Goal: Task Accomplishment & Management: Complete application form

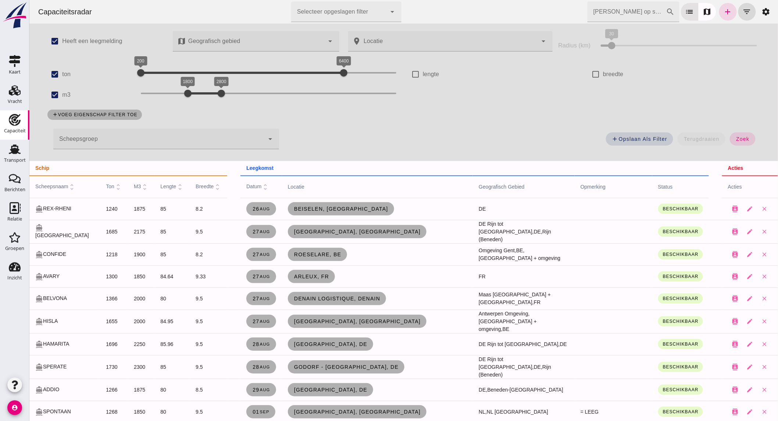
scroll to position [725, 0]
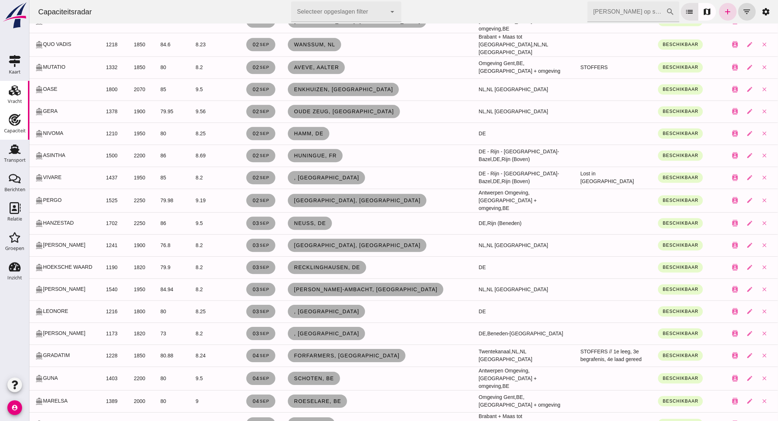
click at [15, 94] on use at bounding box center [15, 90] width 12 height 10
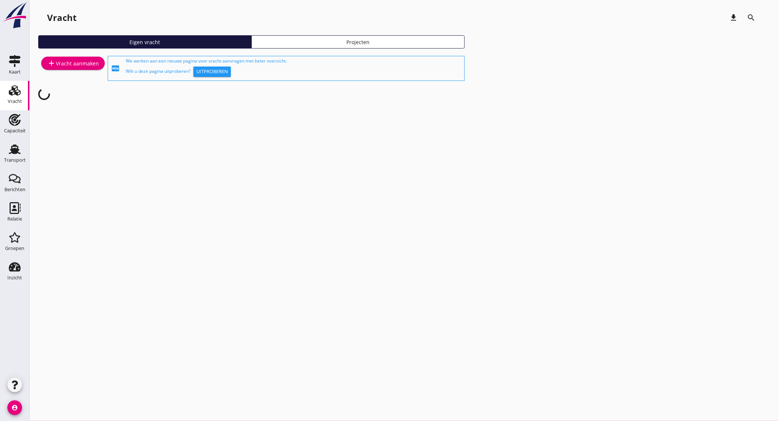
click at [6, 100] on link "Vracht Vracht" at bounding box center [14, 95] width 29 height 29
click at [18, 157] on div "Transport" at bounding box center [15, 160] width 22 height 10
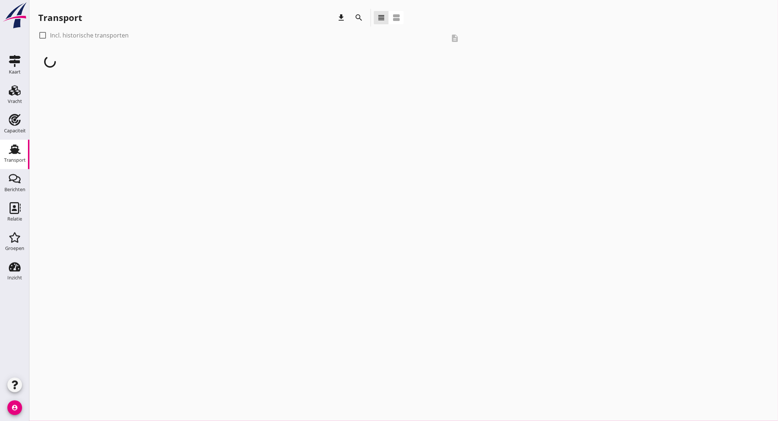
click at [357, 16] on icon "search" at bounding box center [358, 17] width 9 height 9
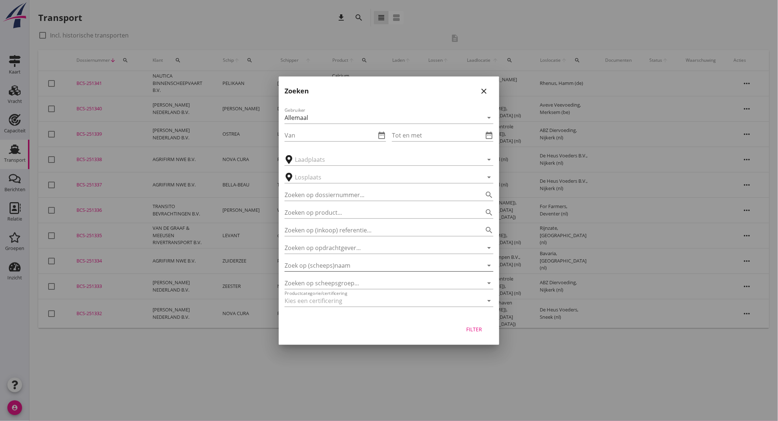
click at [339, 265] on input "Zoek op (scheeps)naam" at bounding box center [379, 266] width 188 height 12
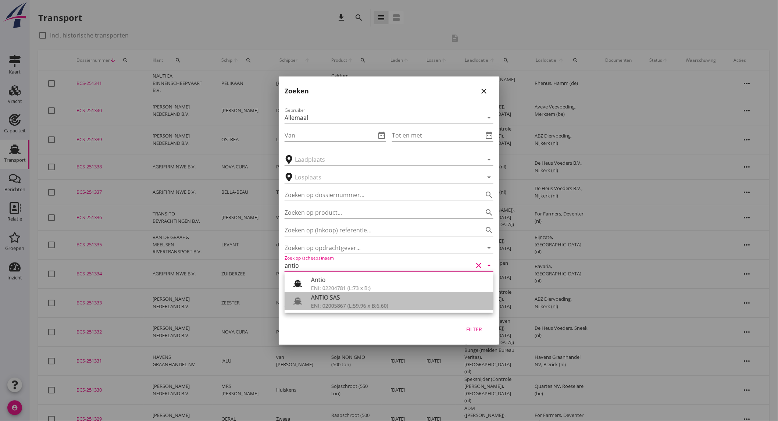
click at [367, 299] on div "ANTIO SAS" at bounding box center [399, 297] width 176 height 9
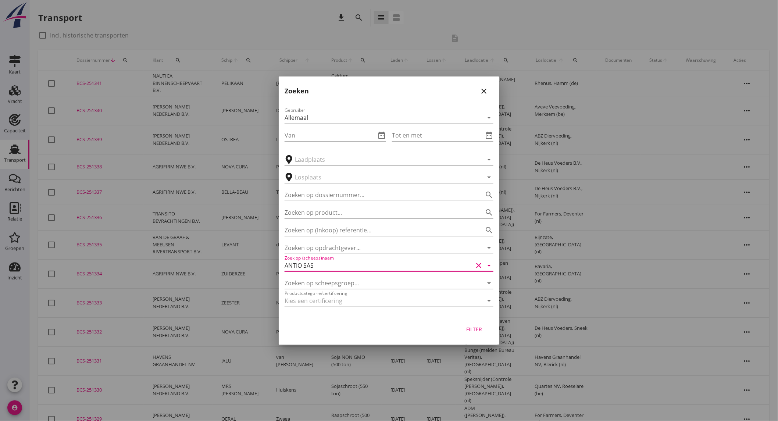
click at [472, 330] on div "Filter" at bounding box center [474, 329] width 21 height 8
type input "ANTIO SAS"
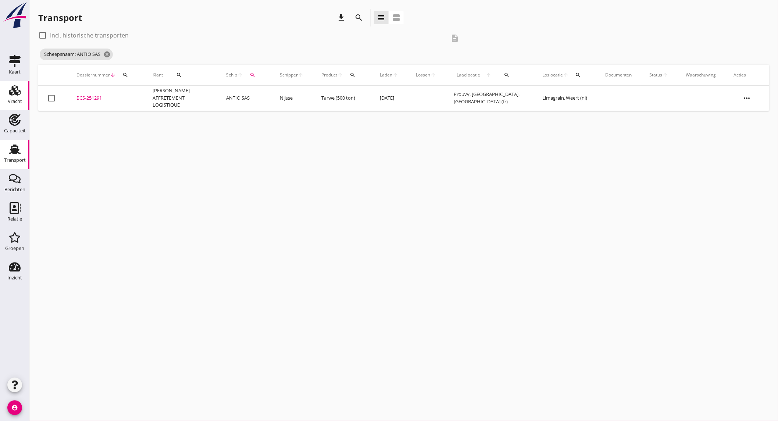
click at [17, 101] on div "Vracht" at bounding box center [15, 101] width 14 height 5
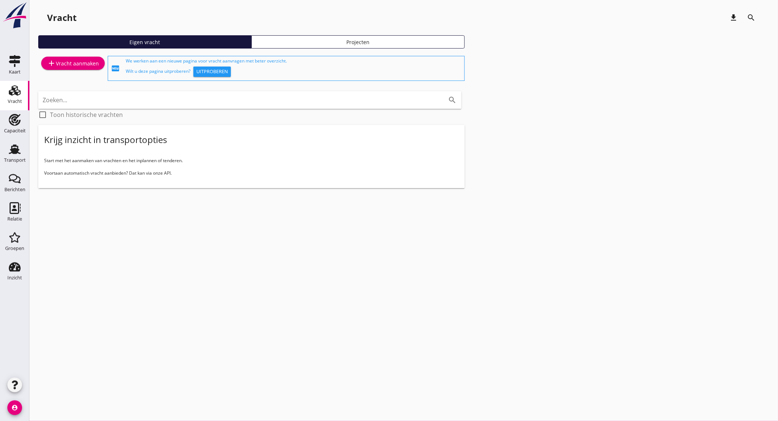
click at [69, 63] on div "add Vracht aanmaken" at bounding box center [73, 63] width 52 height 9
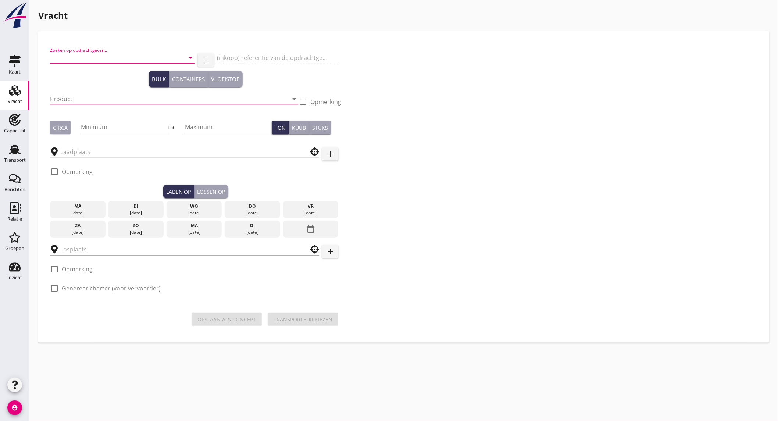
click at [79, 59] on input "Zoeken op opdrachtgever..." at bounding box center [112, 58] width 124 height 12
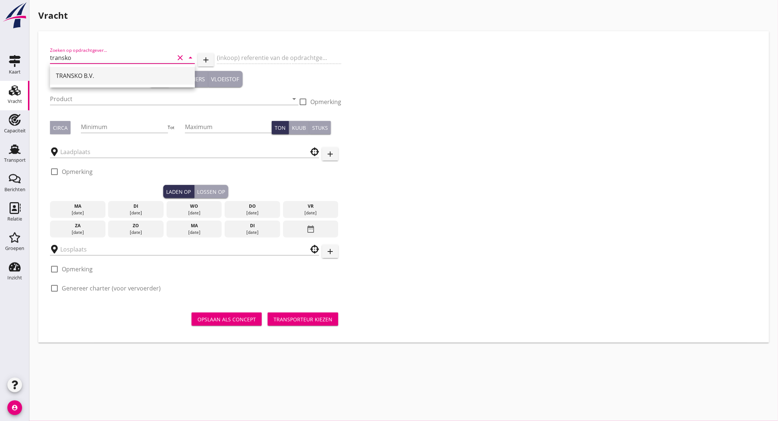
click at [75, 71] on div "TRANSKO B.V." at bounding box center [122, 76] width 133 height 18
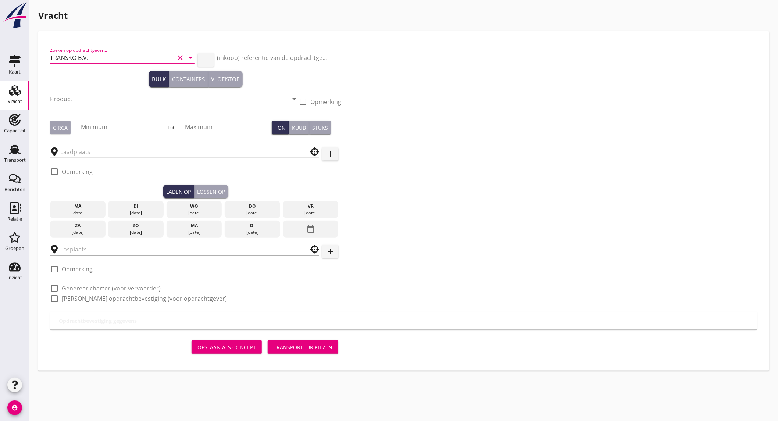
type input "TRANSKO B.V."
click at [75, 99] on input "Product" at bounding box center [169, 99] width 238 height 12
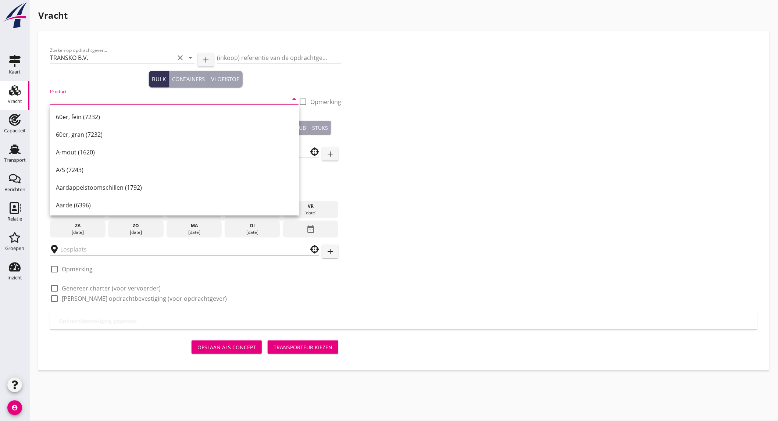
click at [111, 99] on input "Product" at bounding box center [169, 99] width 238 height 12
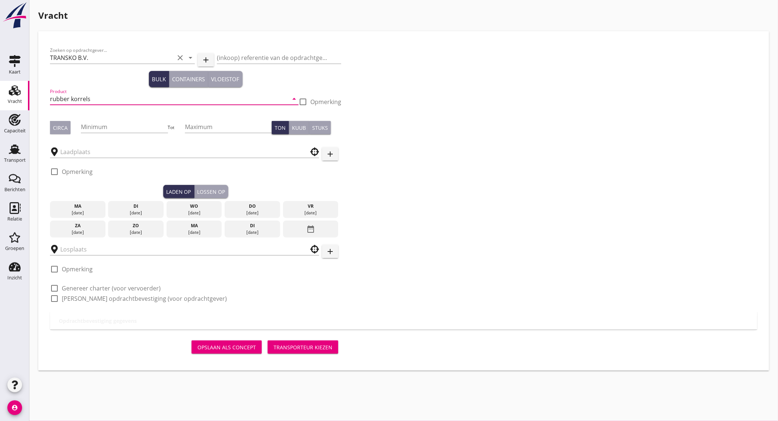
click at [50, 98] on input "rubber korrels" at bounding box center [169, 99] width 238 height 12
type input "Rubber korrels"
click at [61, 131] on button "Circa" at bounding box center [60, 127] width 21 height 13
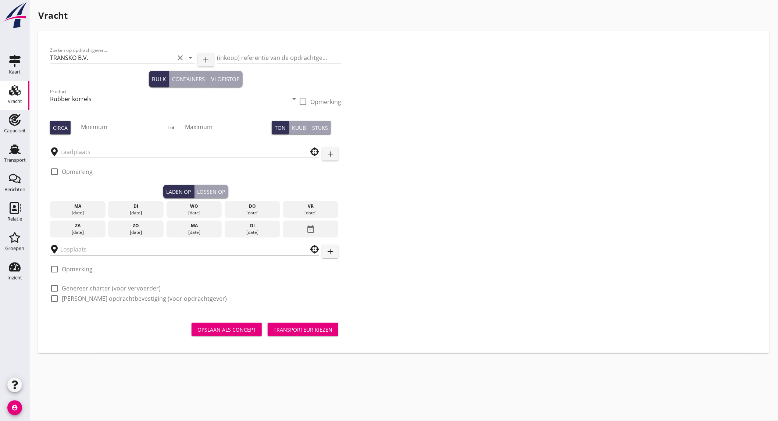
click at [111, 126] on input "Minimum" at bounding box center [124, 127] width 87 height 12
type input "800"
click at [102, 148] on input "text" at bounding box center [179, 152] width 238 height 12
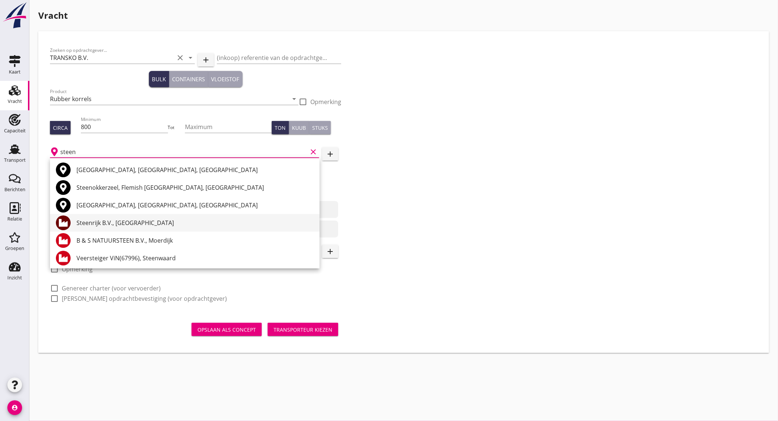
click at [123, 219] on div "Steenrijk B.V., [GEOGRAPHIC_DATA]" at bounding box center [194, 222] width 237 height 9
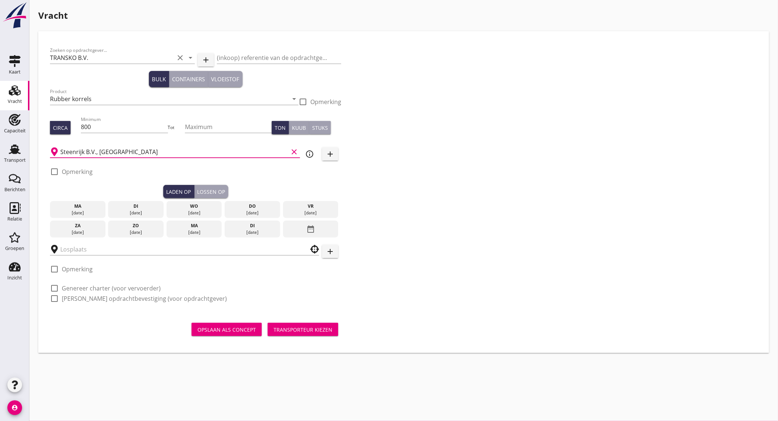
type input "Steenrijk B.V., [GEOGRAPHIC_DATA]"
click at [305, 154] on icon "info_outline" at bounding box center [309, 154] width 9 height 9
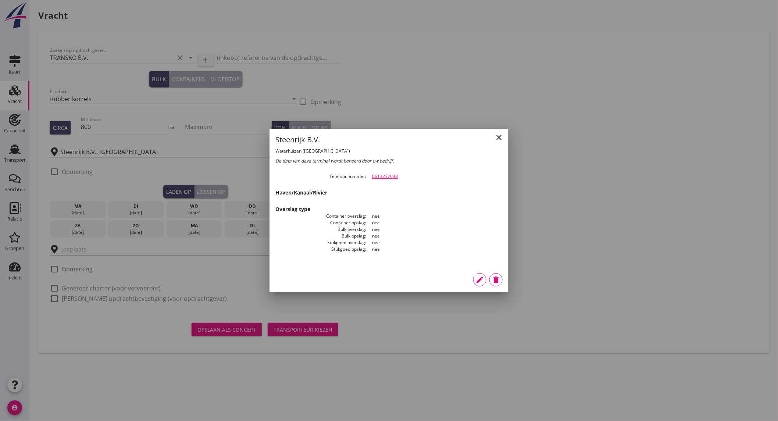
click at [496, 137] on icon "close" at bounding box center [498, 137] width 9 height 9
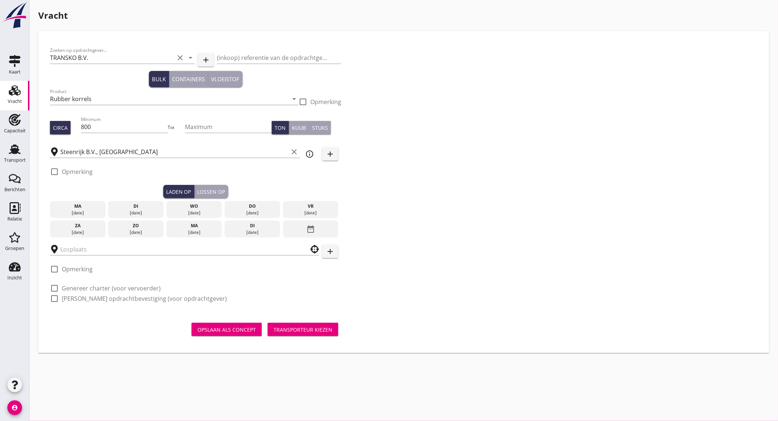
click at [83, 173] on label "Opmerking" at bounding box center [77, 171] width 31 height 7
checkbox input "true"
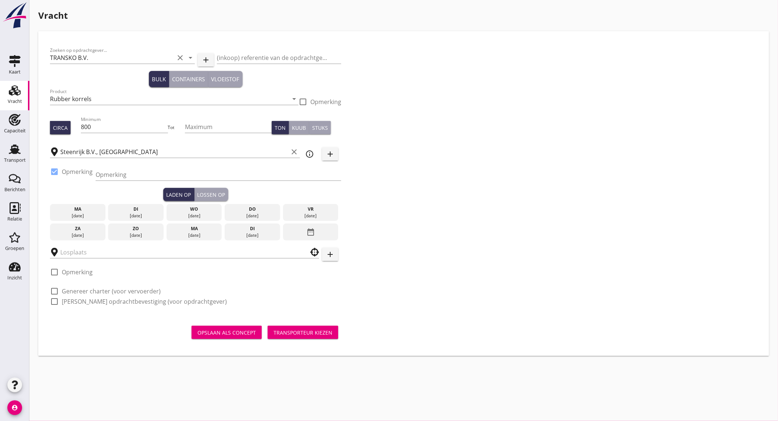
click at [248, 233] on div "[DATE]" at bounding box center [252, 235] width 52 height 7
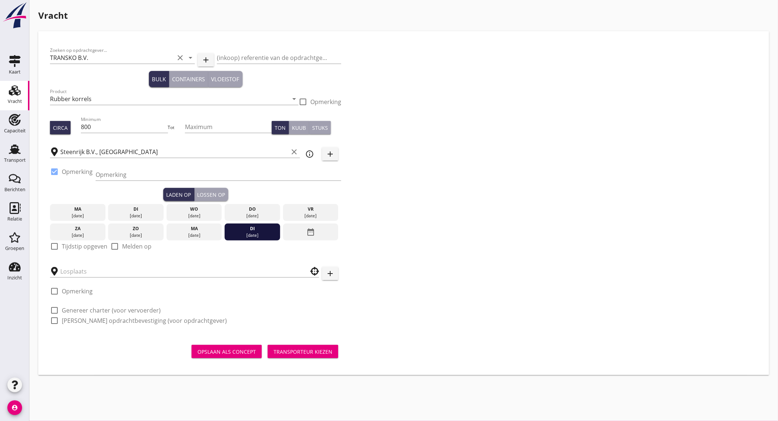
click at [82, 246] on label "Tijdstip opgeven" at bounding box center [85, 246] width 46 height 7
checkbox input "true"
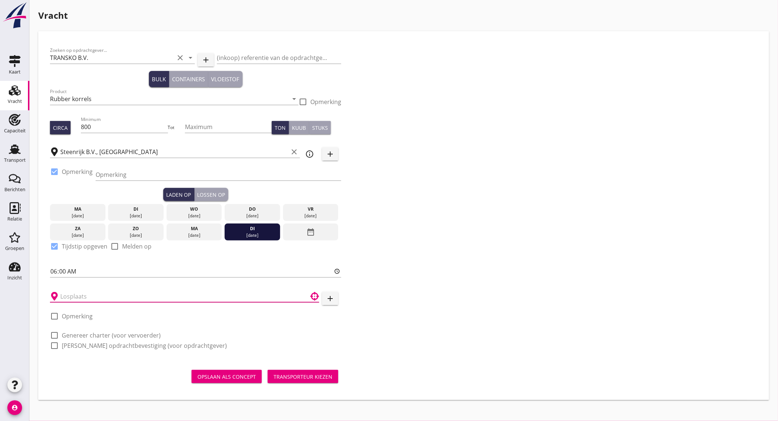
click at [88, 293] on input "text" at bounding box center [179, 296] width 238 height 12
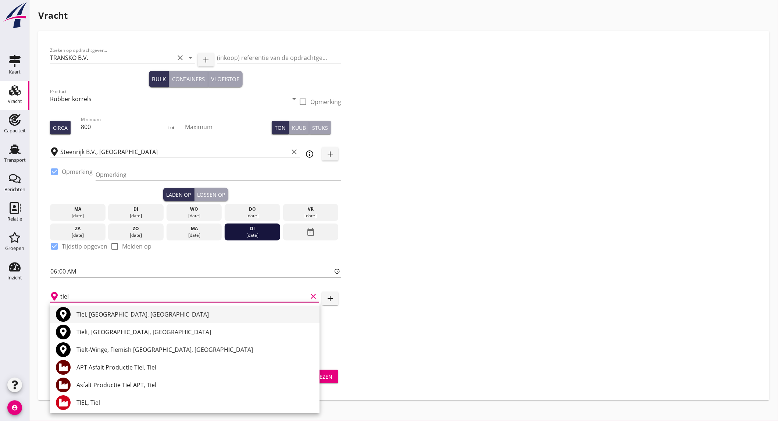
click at [120, 312] on div "Tiel, [GEOGRAPHIC_DATA], [GEOGRAPHIC_DATA]" at bounding box center [194, 314] width 237 height 9
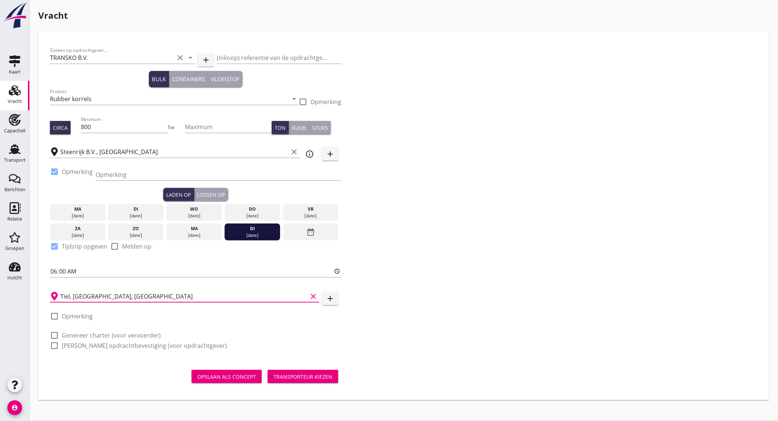
type input "Tiel, [GEOGRAPHIC_DATA], [GEOGRAPHIC_DATA]"
click at [87, 314] on label "Opmerking" at bounding box center [77, 315] width 31 height 7
checkbox input "true"
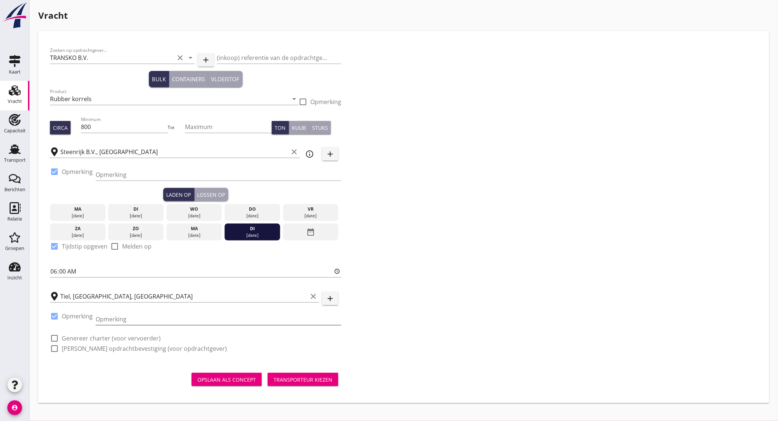
click at [146, 318] on input "Opmerking" at bounding box center [219, 319] width 246 height 12
type input "[PERSON_NAME] 0646202610"
click at [106, 339] on label "Genereer charter (voor vervoerder)" at bounding box center [111, 338] width 99 height 7
checkbox input "true"
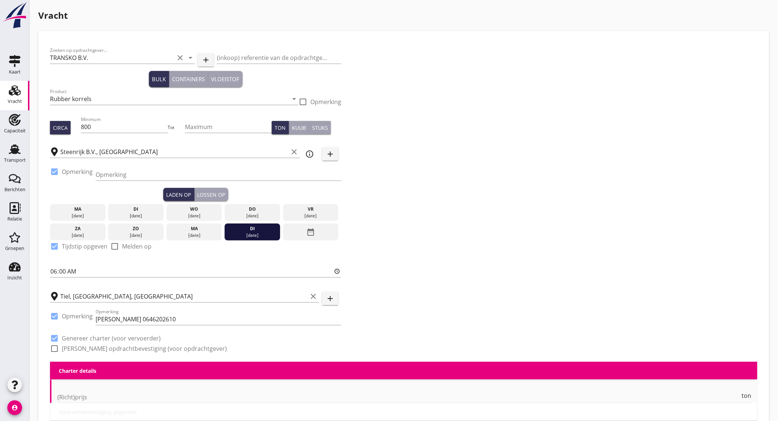
click at [102, 348] on label "[PERSON_NAME] opdrachtbevestiging (voor opdrachtgever)" at bounding box center [144, 348] width 165 height 7
checkbox input "true"
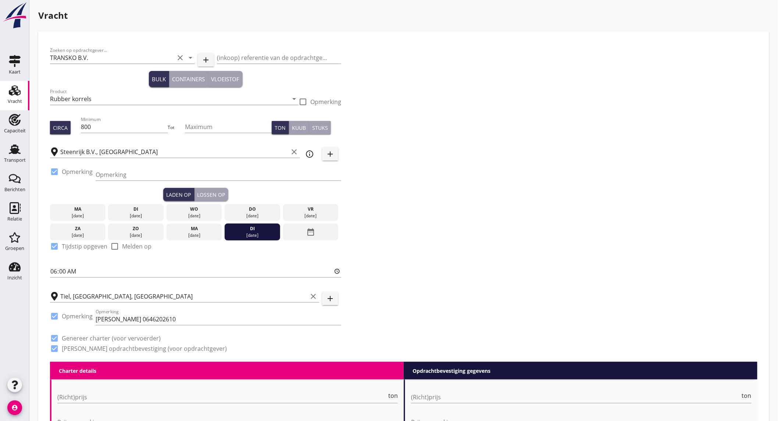
scroll to position [204, 0]
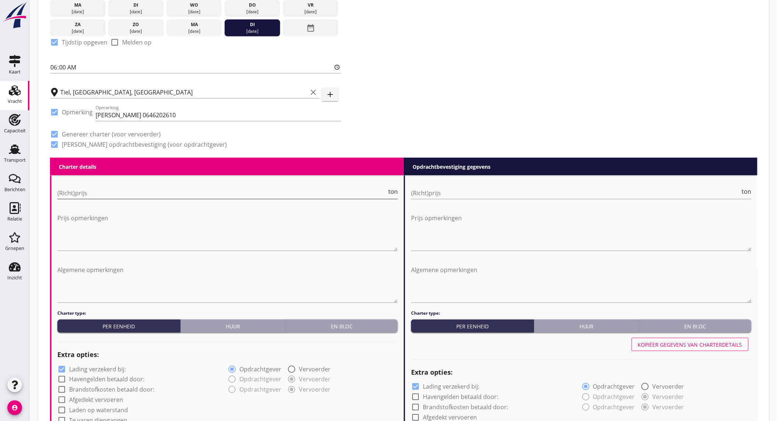
click at [104, 192] on input "(Richt)prijs" at bounding box center [221, 193] width 329 height 12
type input "6"
type input "6.75"
click at [432, 190] on input "(Richt)prijs" at bounding box center [575, 193] width 329 height 12
type input "6"
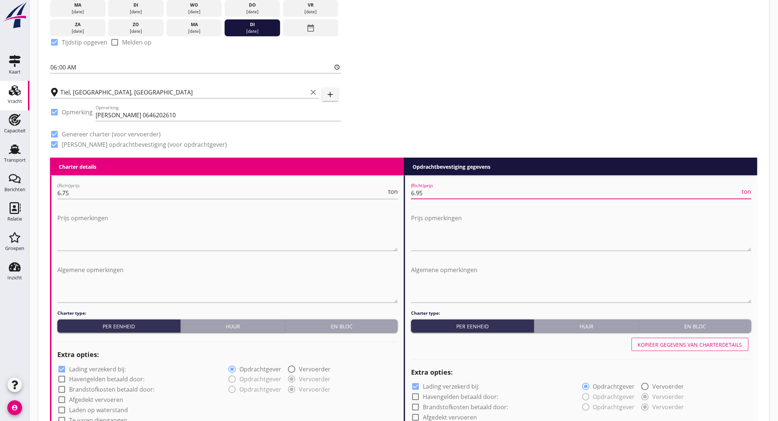
type input "6.95"
click at [113, 366] on label "Lading verzekerd bij:" at bounding box center [97, 368] width 57 height 7
checkbox input "false"
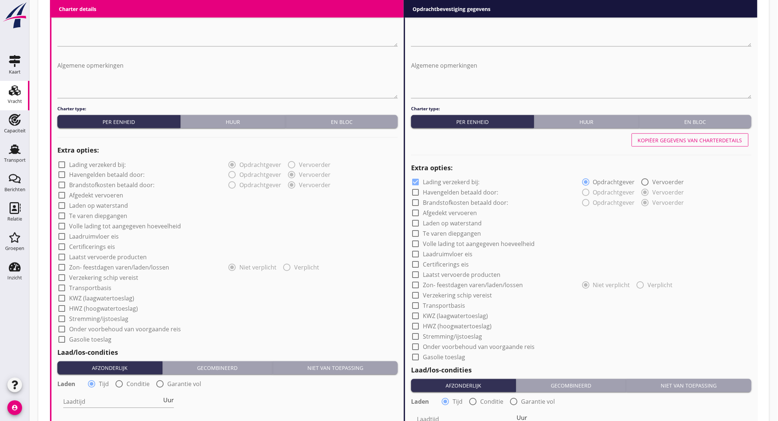
scroll to position [449, 0]
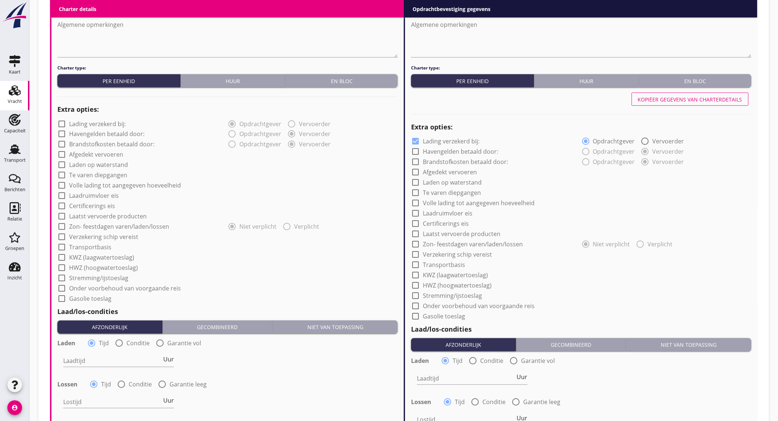
click at [135, 290] on label "Onder voorbehoud van voorgaande reis" at bounding box center [125, 288] width 112 height 7
checkbox input "true"
click at [98, 358] on input "Laadtijd" at bounding box center [112, 361] width 99 height 12
type input "24"
click at [163, 386] on div at bounding box center [162, 384] width 12 height 12
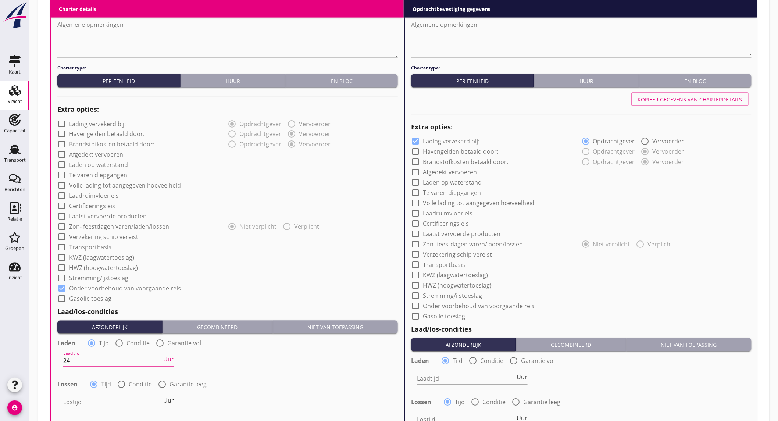
radio input "false"
radio input "true"
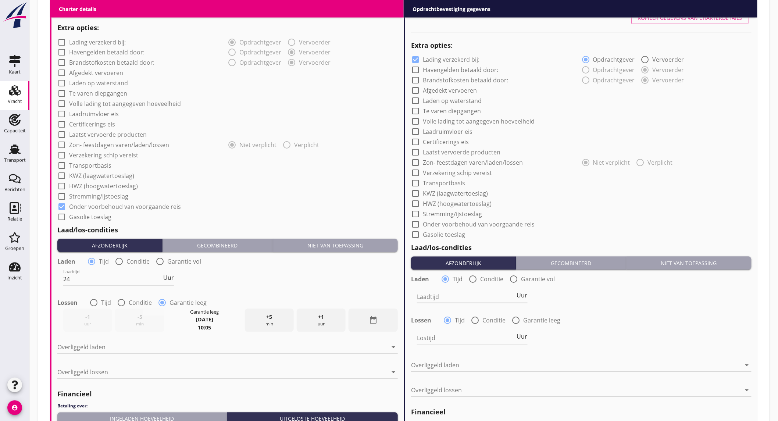
click at [371, 317] on icon "date_range" at bounding box center [373, 320] width 9 height 9
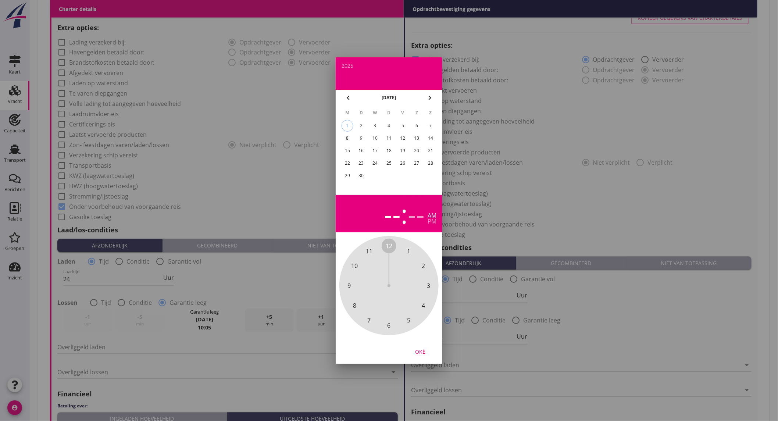
click at [385, 137] on div "11" at bounding box center [389, 138] width 12 height 12
drag, startPoint x: 387, startPoint y: 246, endPoint x: 372, endPoint y: 252, distance: 15.5
click at [372, 252] on div "12 1 2 3 4 5 6 7 8 9 10 11" at bounding box center [388, 285] width 79 height 79
click at [384, 246] on div "00 05 10 15 20 25 30 35 40 45 50 55" at bounding box center [388, 285] width 79 height 79
click at [435, 220] on div "pm" at bounding box center [432, 221] width 9 height 6
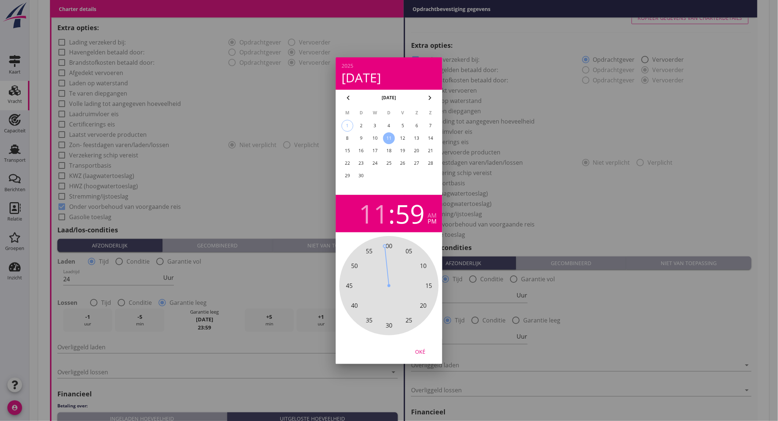
click at [428, 347] on div "Oké" at bounding box center [420, 351] width 21 height 8
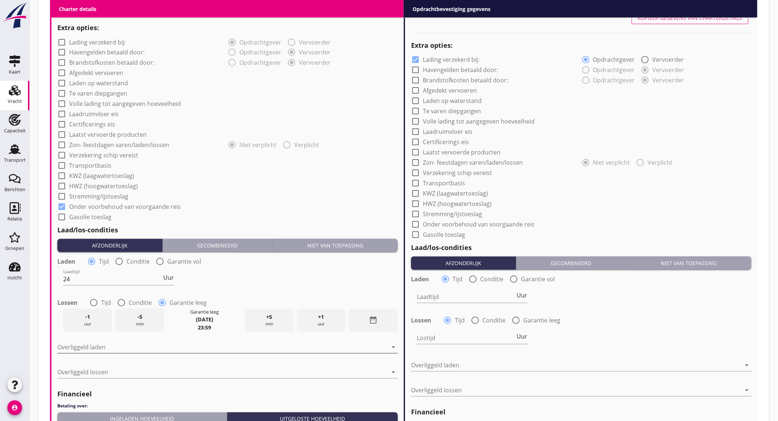
click at [103, 349] on div at bounding box center [222, 348] width 330 height 12
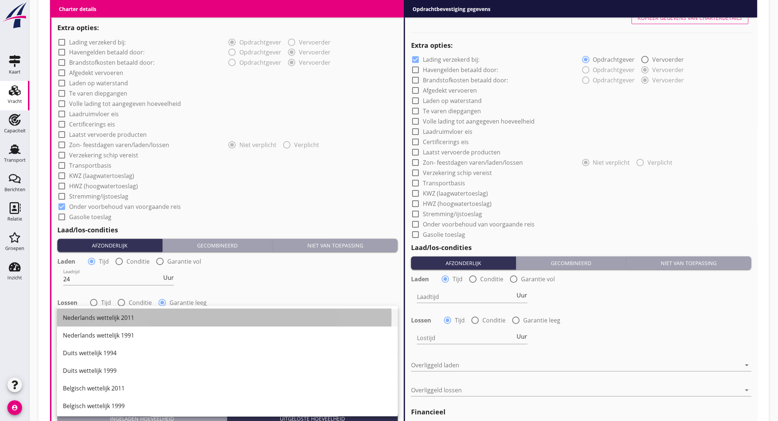
click at [114, 317] on div "Nederlands wettelijk 2011" at bounding box center [227, 318] width 329 height 9
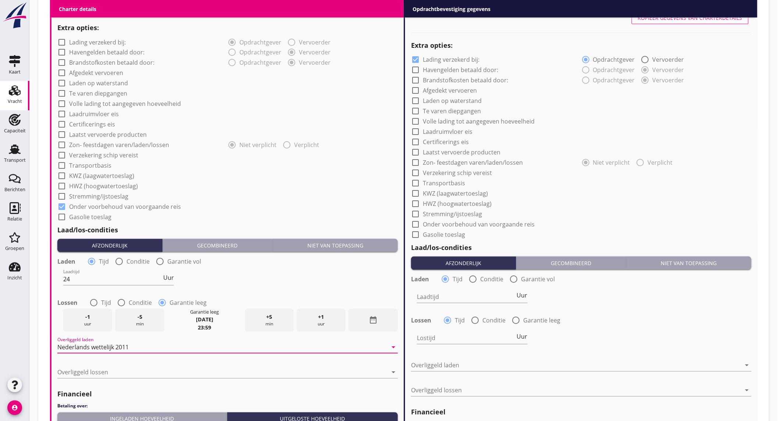
scroll to position [653, 0]
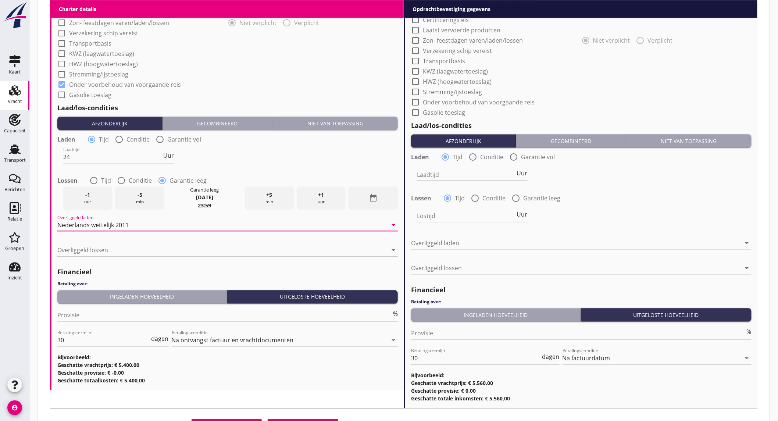
click at [115, 244] on div at bounding box center [222, 250] width 330 height 12
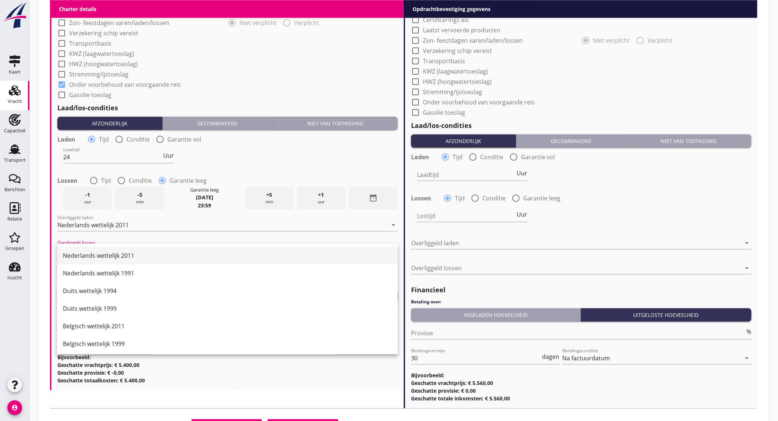
click at [111, 251] on div "Nederlands wettelijk 2011" at bounding box center [227, 255] width 329 height 9
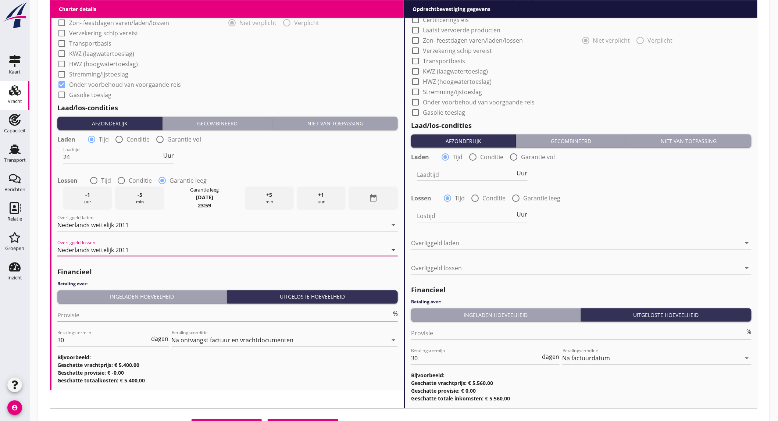
click at [90, 317] on input "Provisie" at bounding box center [224, 315] width 334 height 12
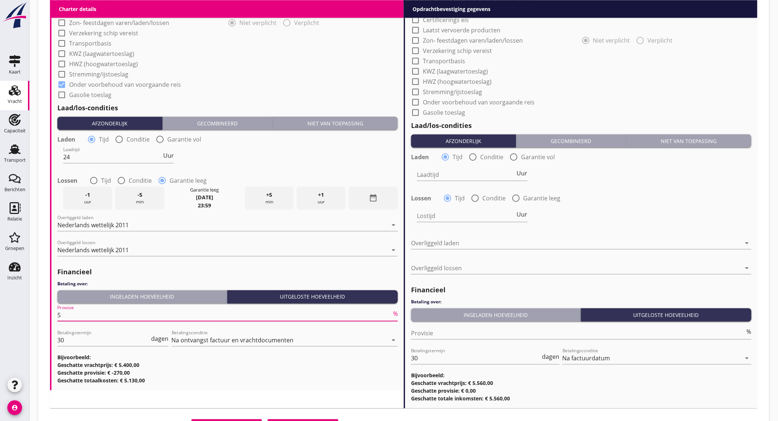
type input "5"
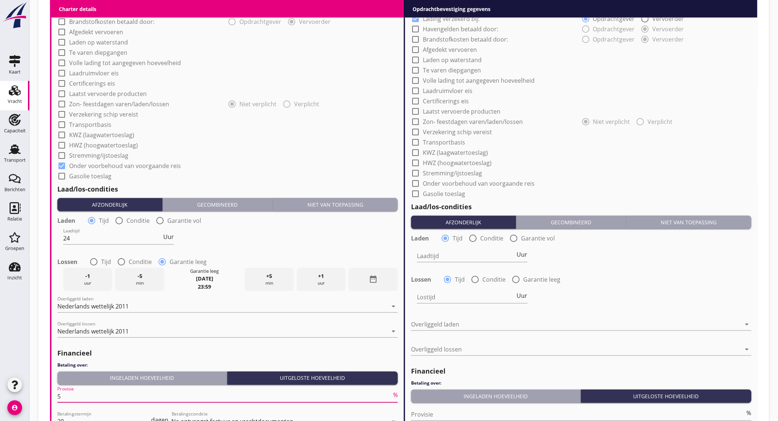
scroll to position [368, 0]
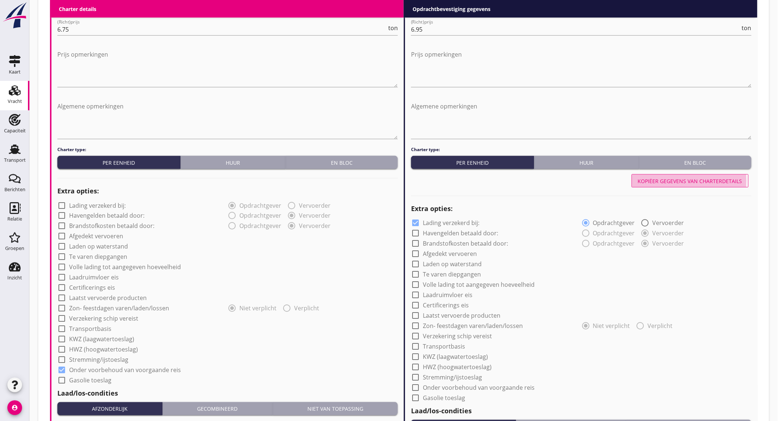
click at [692, 182] on div "Kopiëer gegevens van charterdetails" at bounding box center [690, 181] width 104 height 8
checkbox input "false"
checkbox input "true"
type input "24"
radio input "false"
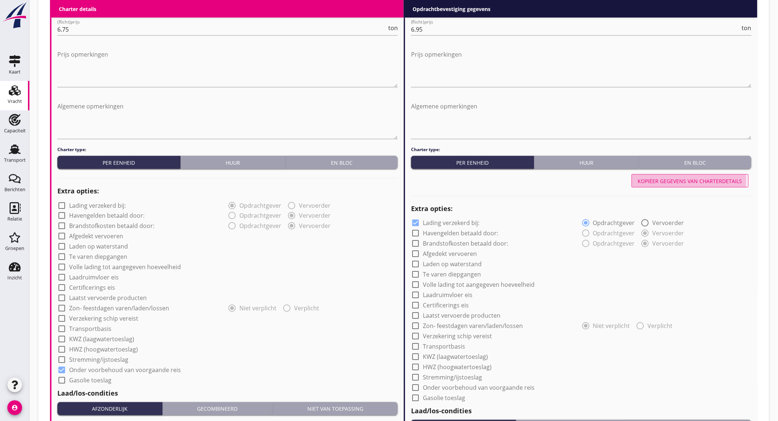
radio input "true"
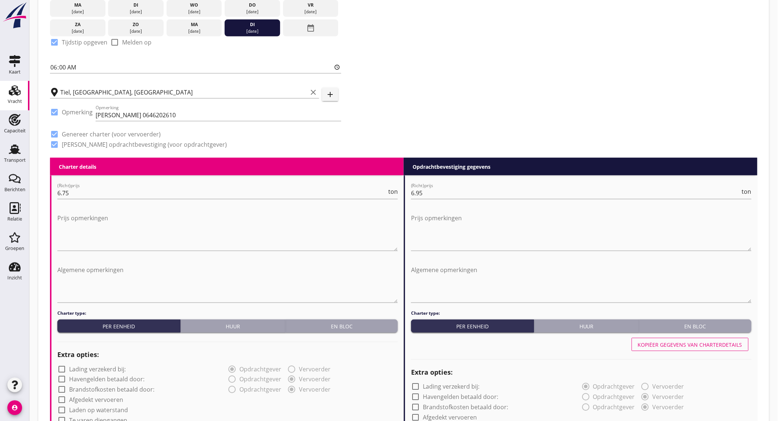
scroll to position [163, 0]
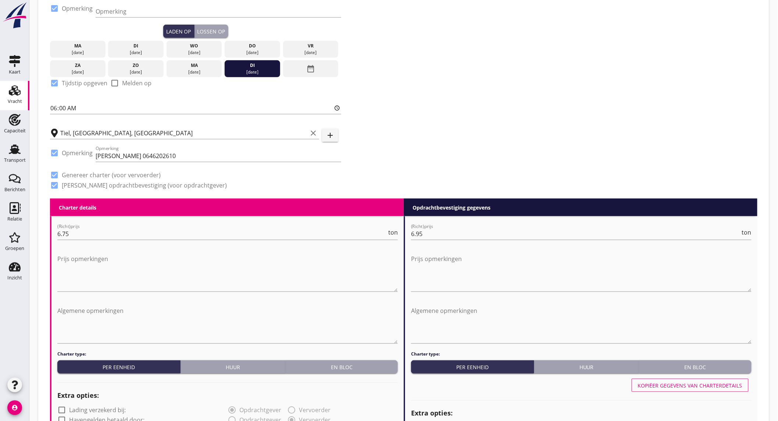
click at [214, 28] on div "Lossen op" at bounding box center [211, 32] width 28 height 8
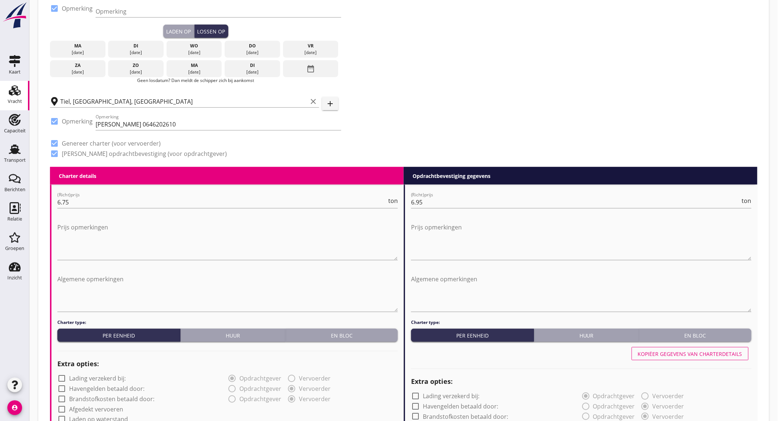
click at [300, 67] on div "date_range" at bounding box center [311, 68] width 56 height 17
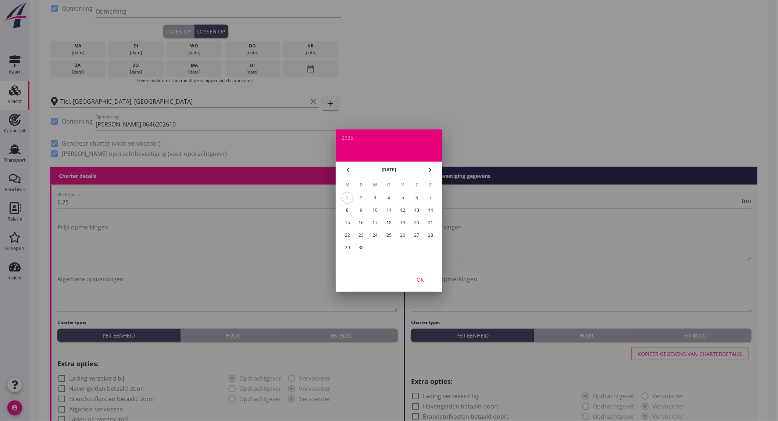
click at [389, 211] on div "11" at bounding box center [389, 210] width 12 height 12
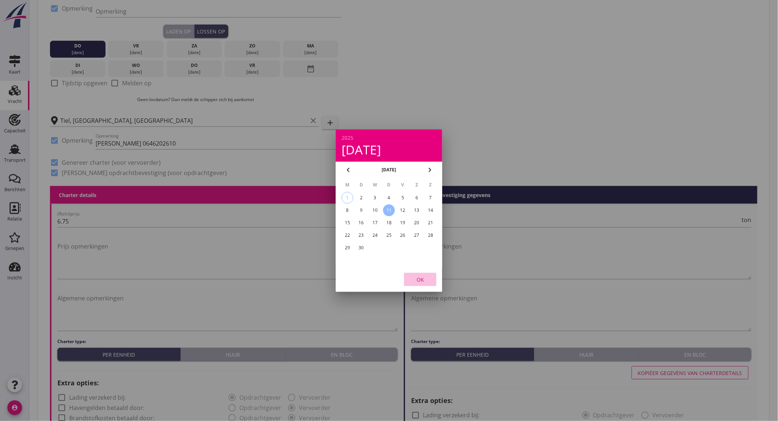
click at [420, 279] on div "OK" at bounding box center [420, 279] width 21 height 8
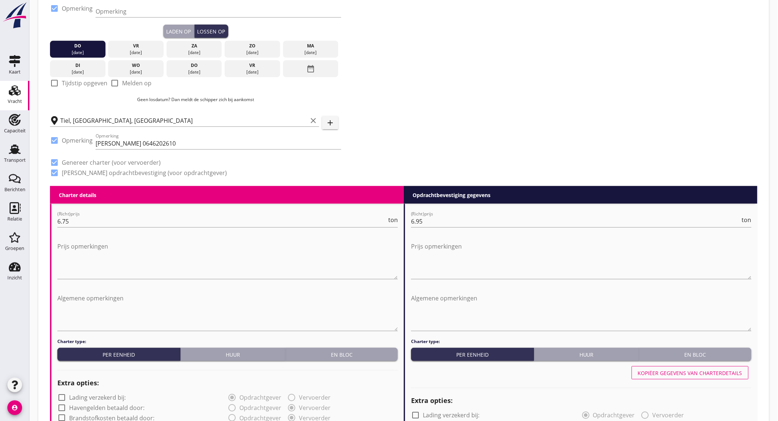
scroll to position [677, 0]
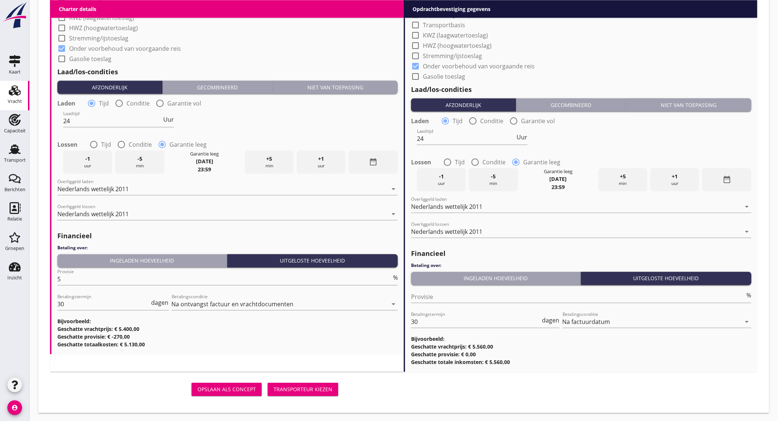
click at [303, 388] on div "Transporteur kiezen" at bounding box center [303, 389] width 59 height 8
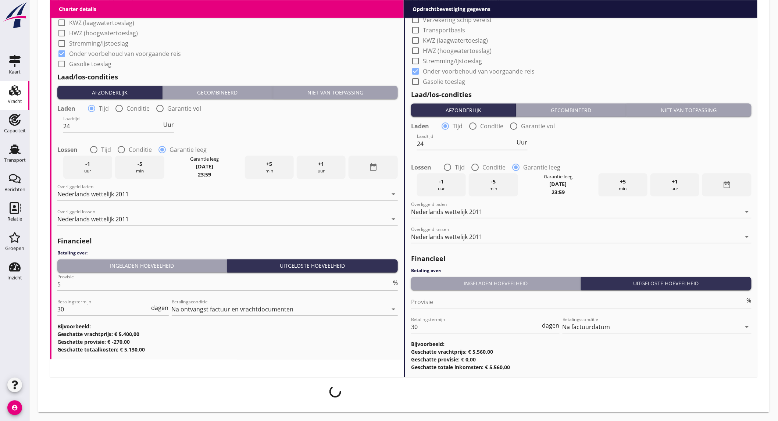
scroll to position [671, 0]
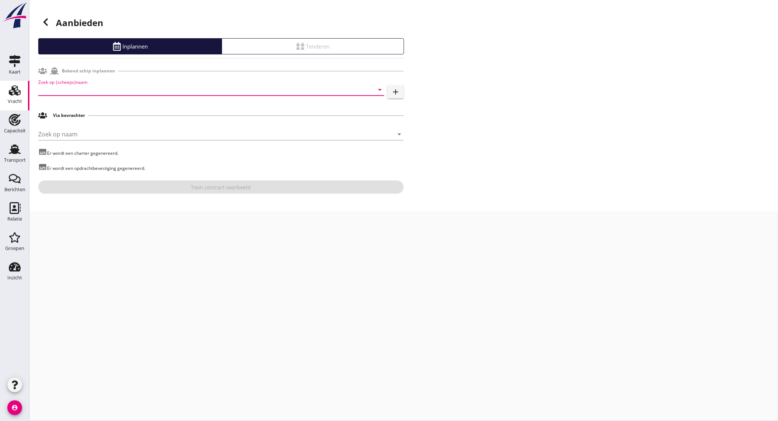
click at [151, 89] on input "Zoek op (scheeps)naam" at bounding box center [200, 90] width 325 height 12
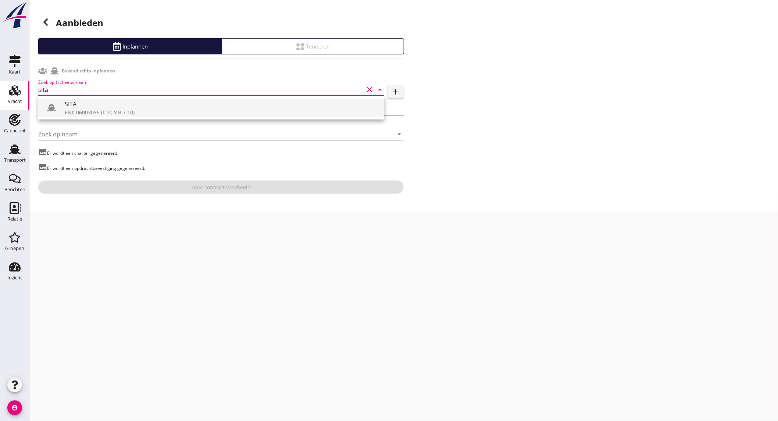
click at [123, 105] on div "SITA" at bounding box center [222, 104] width 314 height 9
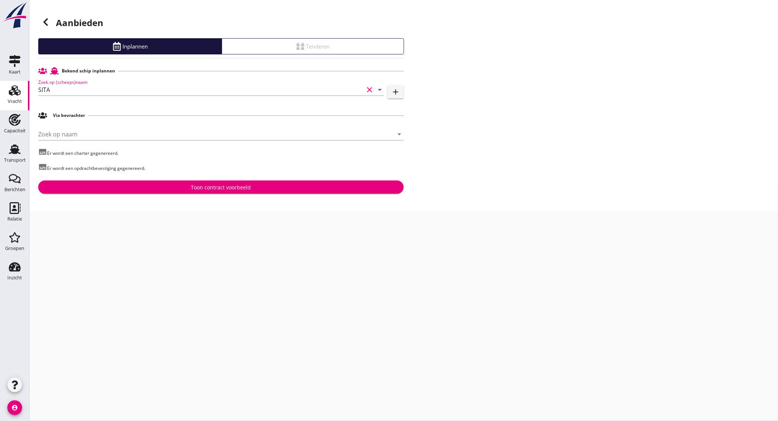
type input "SITA"
click at [189, 184] on div "Toon contract voorbeeld" at bounding box center [221, 187] width 354 height 8
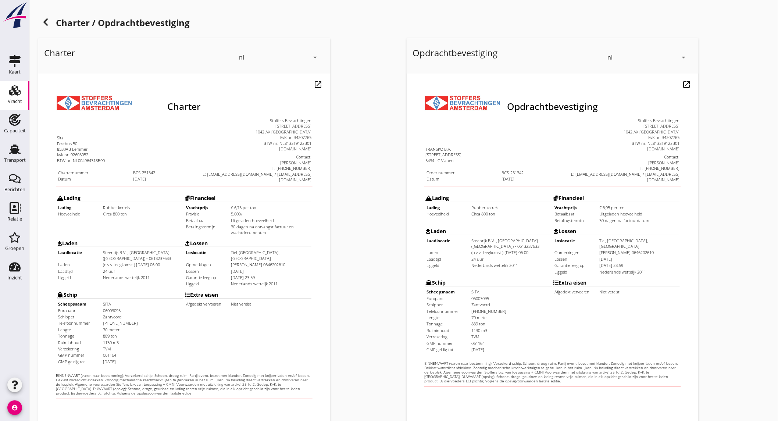
scroll to position [123, 0]
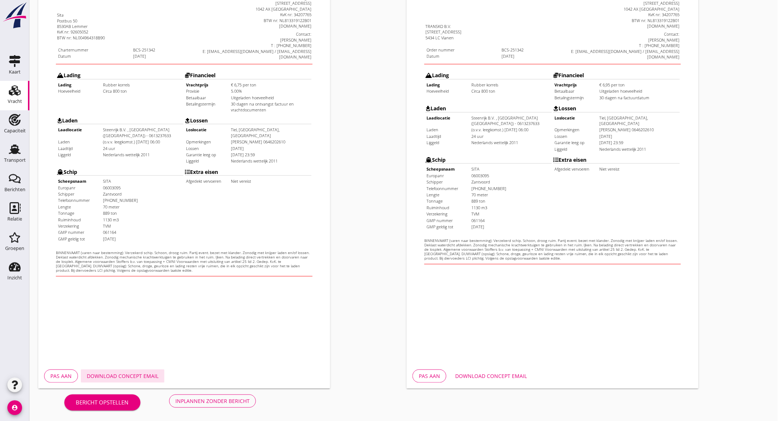
drag, startPoint x: 130, startPoint y: 374, endPoint x: 140, endPoint y: 370, distance: 10.1
click at [131, 373] on div "Download concept email" at bounding box center [123, 376] width 72 height 8
click at [457, 371] on button "Download concept email" at bounding box center [490, 375] width 83 height 13
click at [230, 401] on div "Inplannen zonder bericht" at bounding box center [212, 401] width 74 height 8
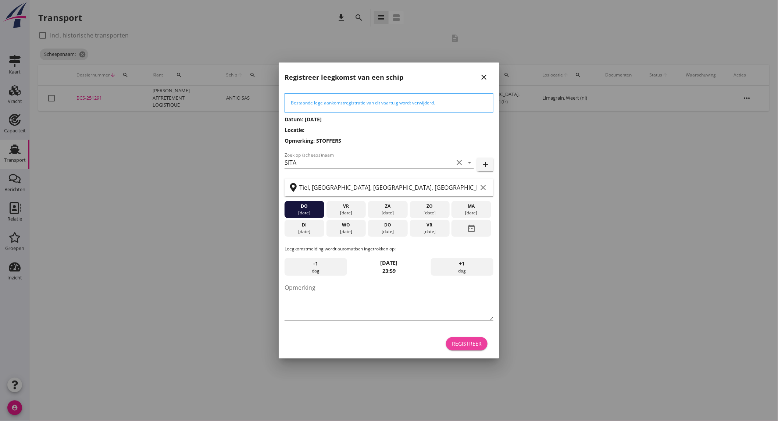
click at [464, 340] on div "Registreer" at bounding box center [467, 344] width 30 height 8
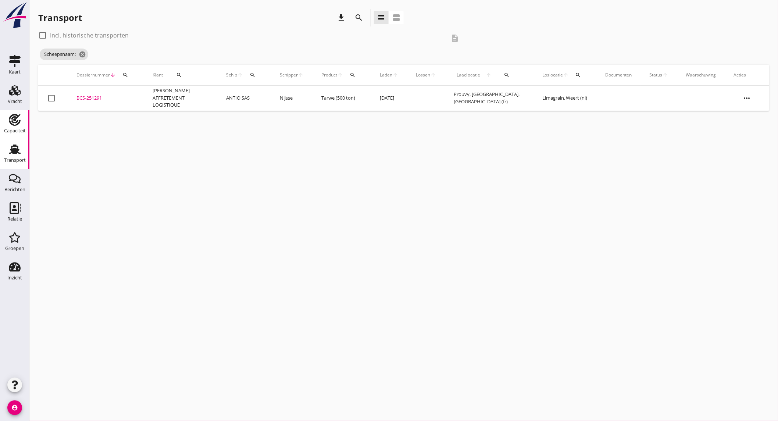
click at [15, 126] on div "Capaciteit" at bounding box center [15, 131] width 22 height 10
click at [20, 96] on icon "Vracht" at bounding box center [15, 91] width 12 height 12
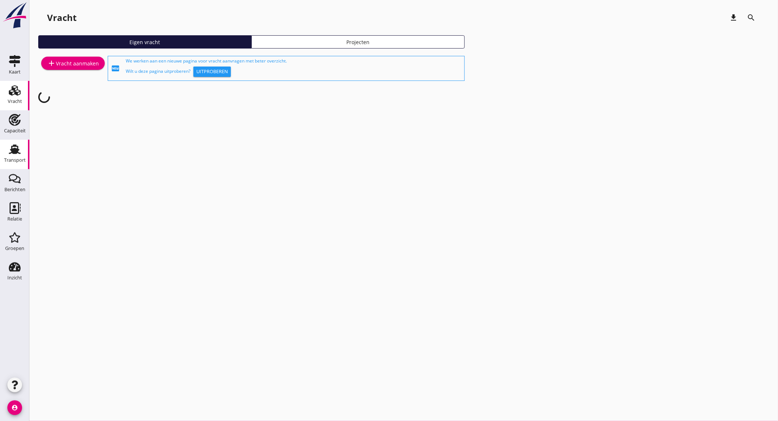
click at [16, 153] on use at bounding box center [15, 149] width 12 height 10
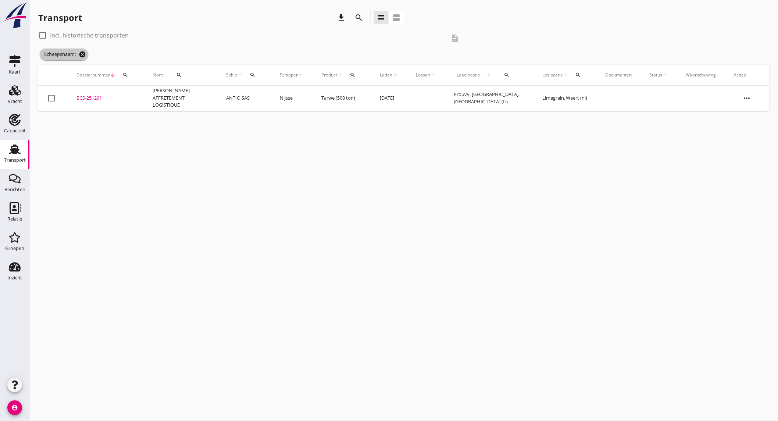
click at [82, 53] on icon "cancel" at bounding box center [82, 54] width 7 height 7
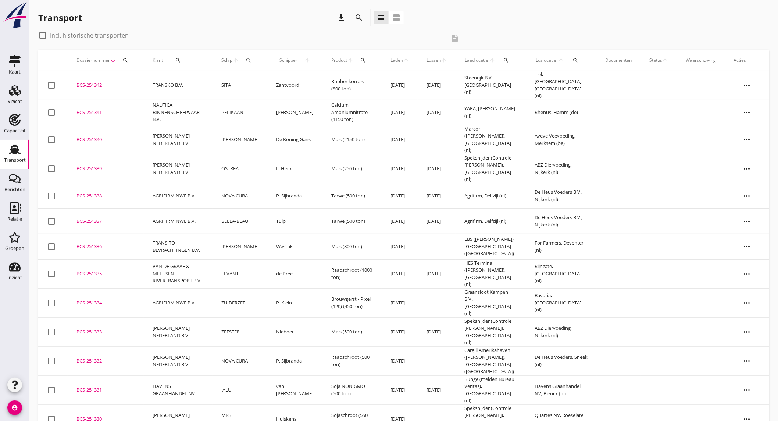
click at [168, 81] on td "TRANSKO B.V." at bounding box center [178, 85] width 69 height 29
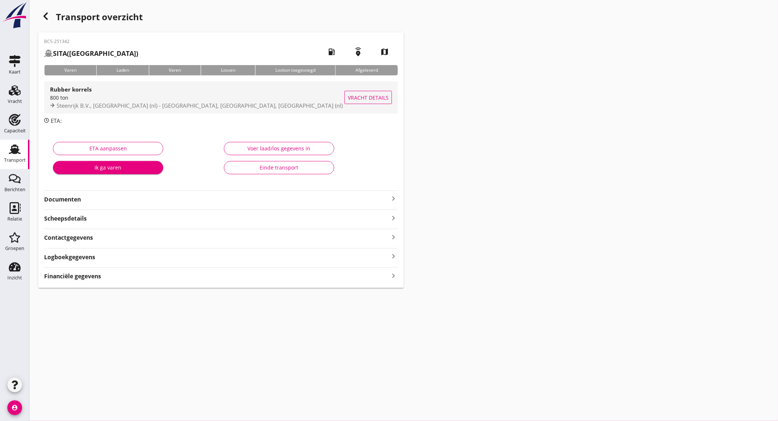
click at [157, 107] on span "Steenrijk B.V., [GEOGRAPHIC_DATA] (nl) - [GEOGRAPHIC_DATA], [GEOGRAPHIC_DATA], …" at bounding box center [200, 105] width 286 height 7
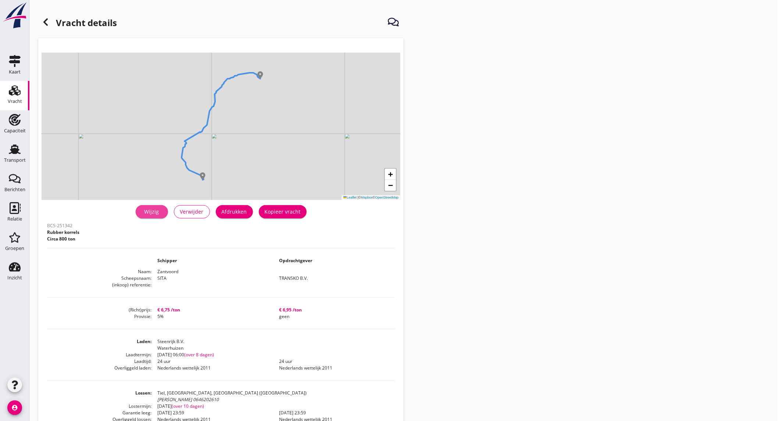
click at [149, 214] on div "Wijzig" at bounding box center [152, 212] width 21 height 8
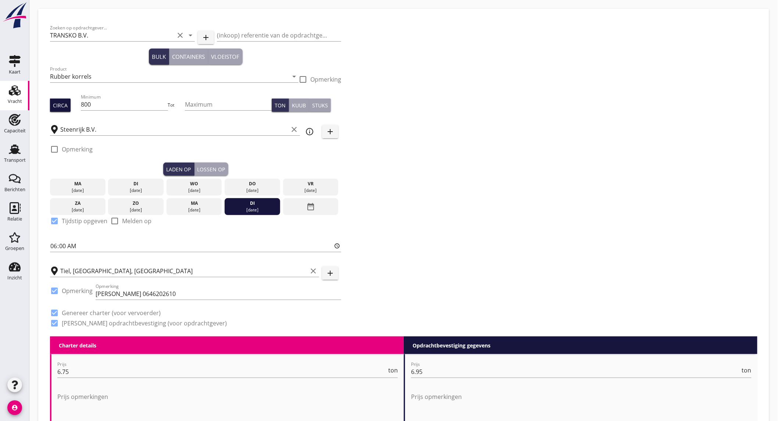
click at [58, 103] on div "Circa" at bounding box center [60, 105] width 15 height 8
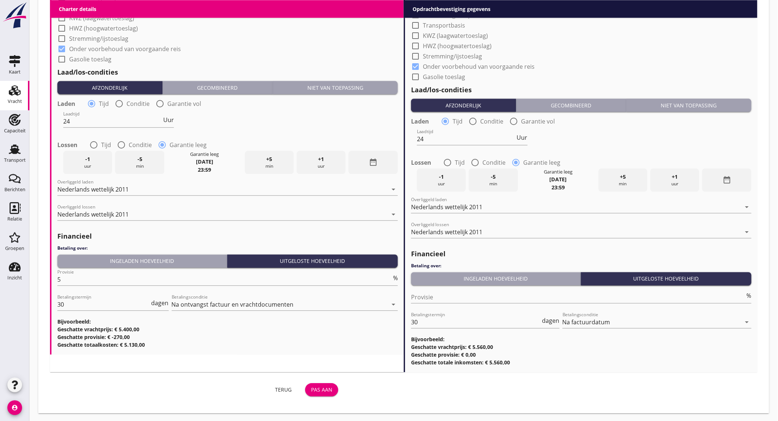
click at [318, 392] on div "Pas aan" at bounding box center [321, 390] width 21 height 8
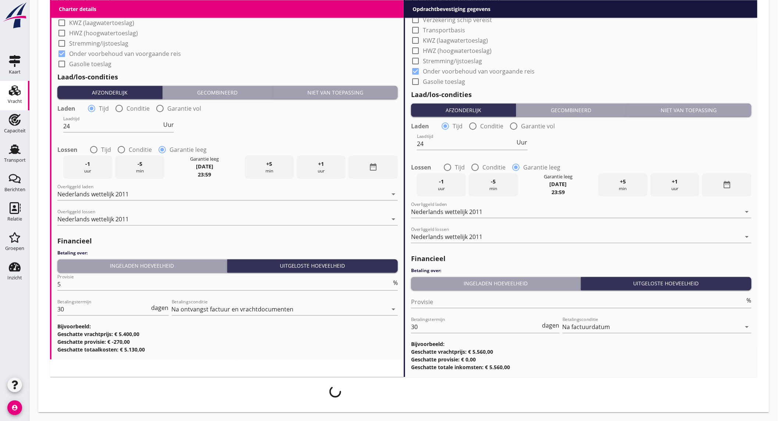
scroll to position [658, 0]
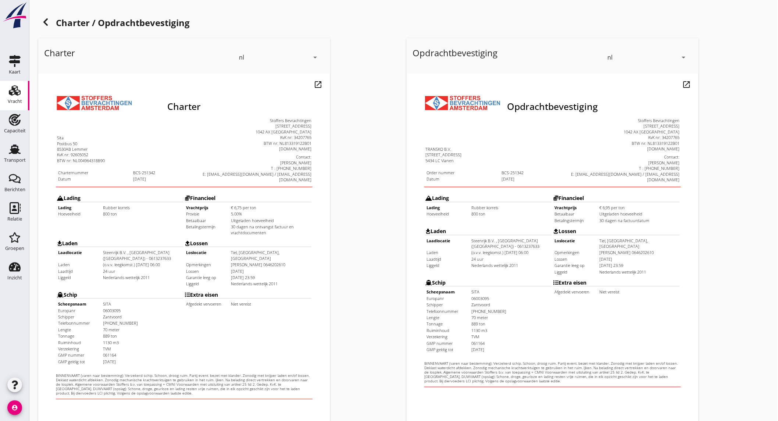
scroll to position [123, 0]
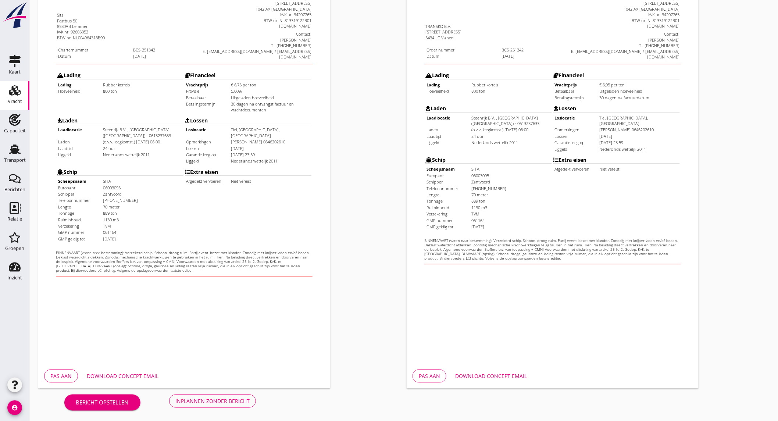
click at [144, 378] on div "Download concept email" at bounding box center [123, 376] width 72 height 8
click at [463, 371] on button "Download concept email" at bounding box center [490, 375] width 83 height 13
click at [186, 400] on div "Inplannen zonder bericht" at bounding box center [212, 401] width 74 height 8
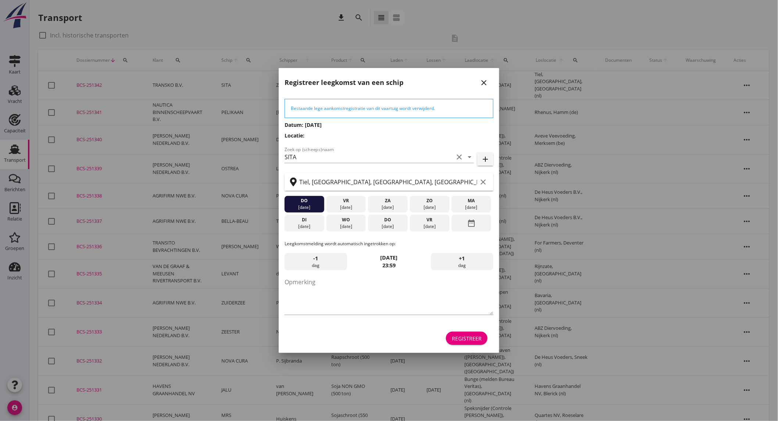
click at [466, 339] on div "Registreer" at bounding box center [467, 339] width 30 height 8
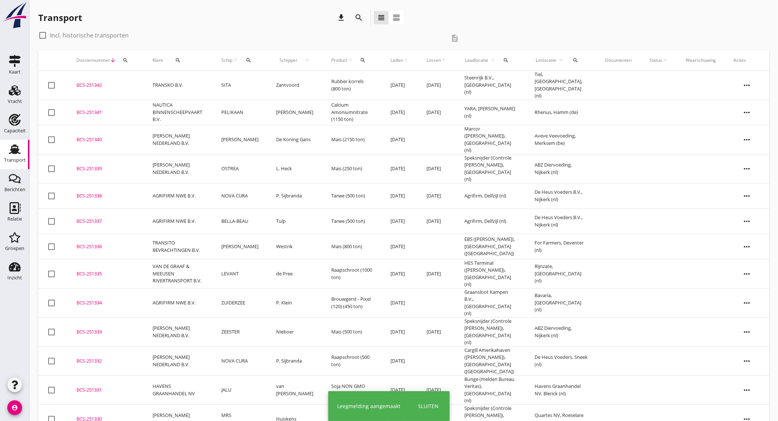
click at [154, 79] on td "TRANSKO B.V." at bounding box center [178, 85] width 69 height 29
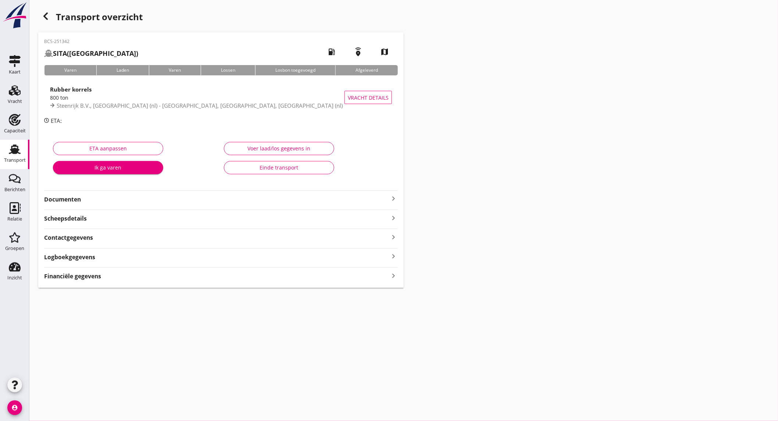
click at [113, 195] on strong "Documenten" at bounding box center [216, 199] width 345 height 8
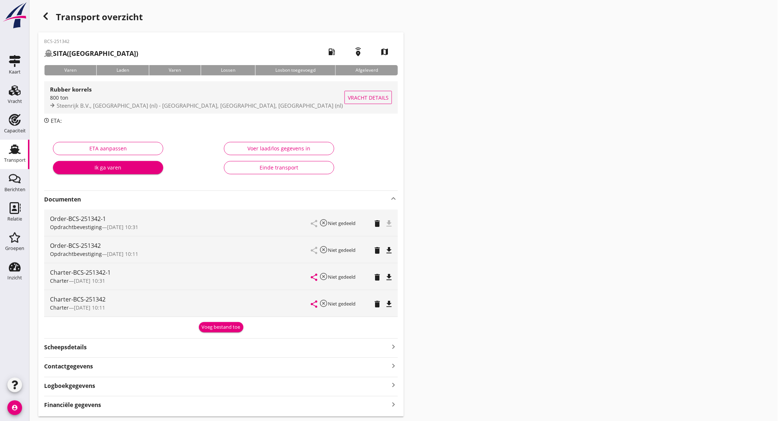
click at [181, 100] on div "800 ton" at bounding box center [197, 98] width 294 height 8
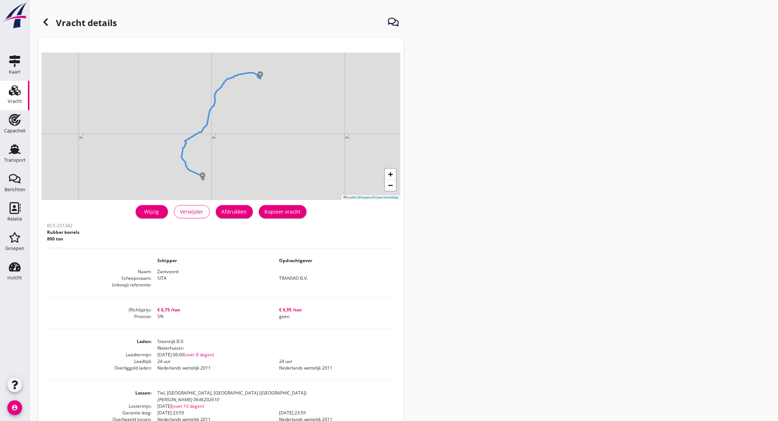
click at [237, 210] on div "Afdrukken" at bounding box center [234, 212] width 25 height 8
click at [50, 20] on div at bounding box center [45, 22] width 15 height 15
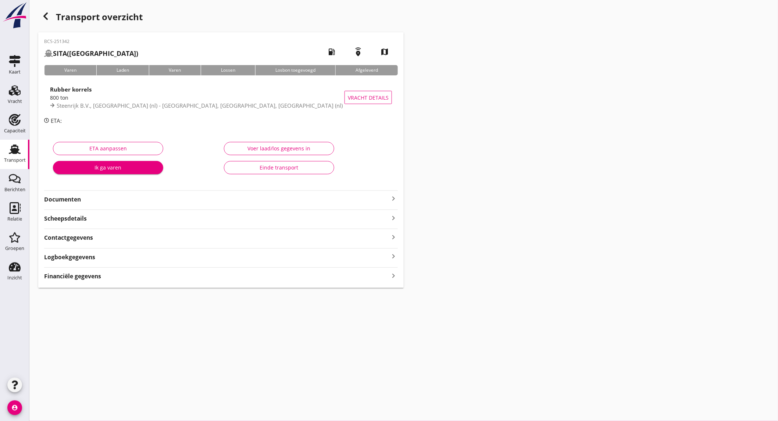
click at [119, 201] on strong "Documenten" at bounding box center [216, 199] width 345 height 8
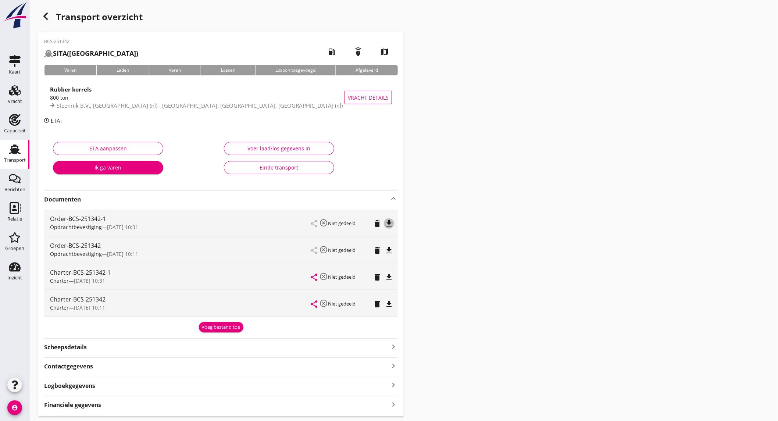
click at [394, 221] on button "file_download" at bounding box center [389, 223] width 10 height 10
click at [393, 280] on icon "file_download" at bounding box center [389, 277] width 9 height 9
click at [15, 127] on div "Capaciteit" at bounding box center [15, 131] width 22 height 10
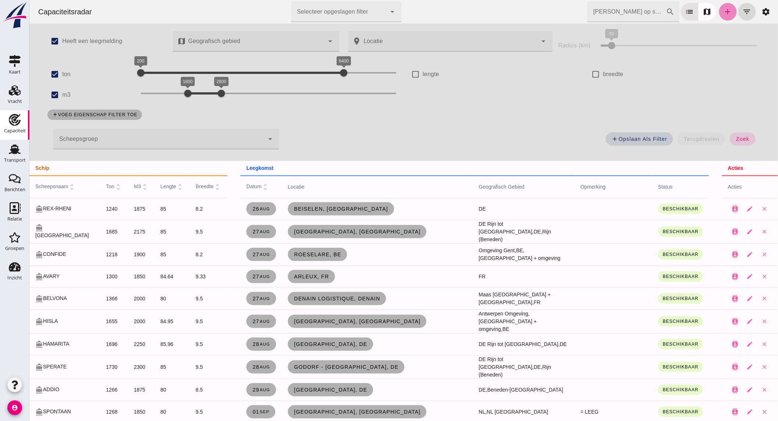
click at [723, 10] on icon "add" at bounding box center [727, 11] width 9 height 9
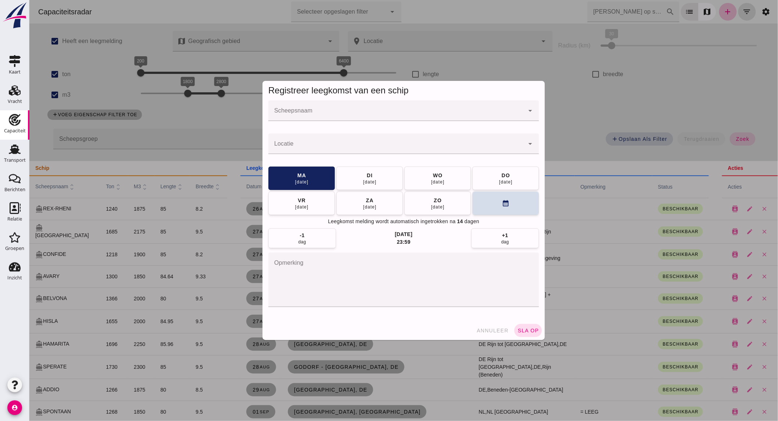
click input "Scheepsnaam"
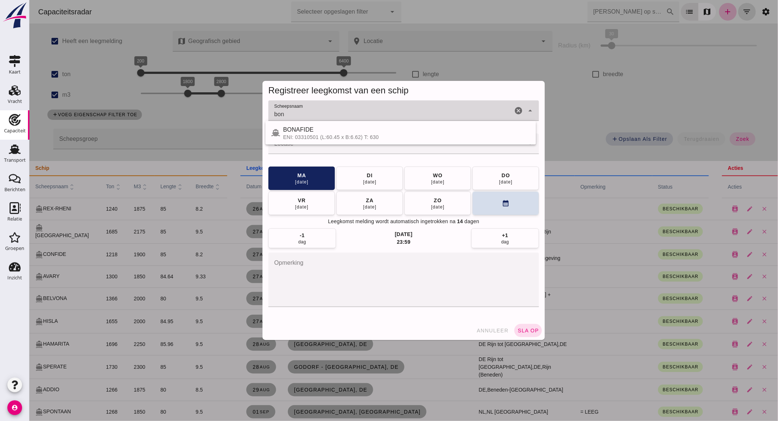
click at [298, 133] on div "BONAFIDE" at bounding box center [406, 129] width 247 height 9
type input "BONAFIDE"
click input "Locatie"
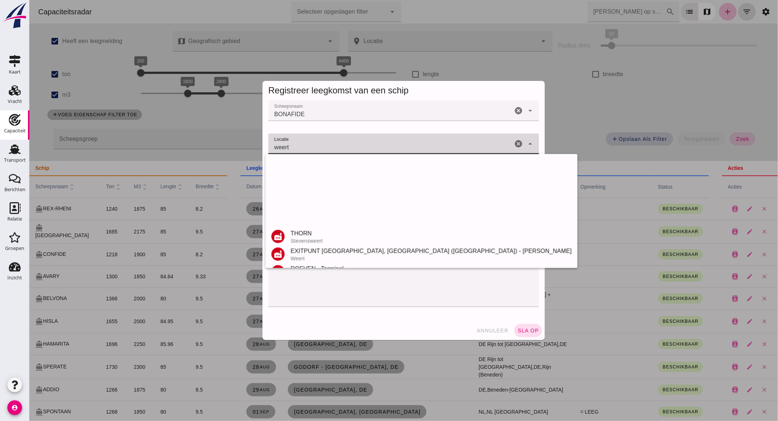
scroll to position [174, 0]
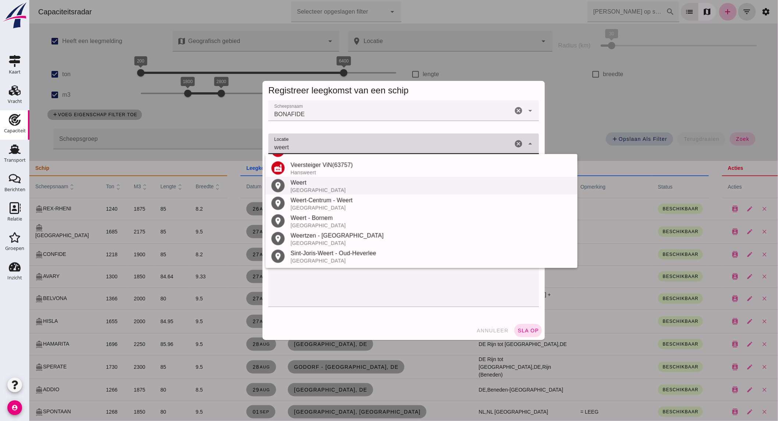
click at [318, 187] on div "[GEOGRAPHIC_DATA]" at bounding box center [430, 190] width 281 height 6
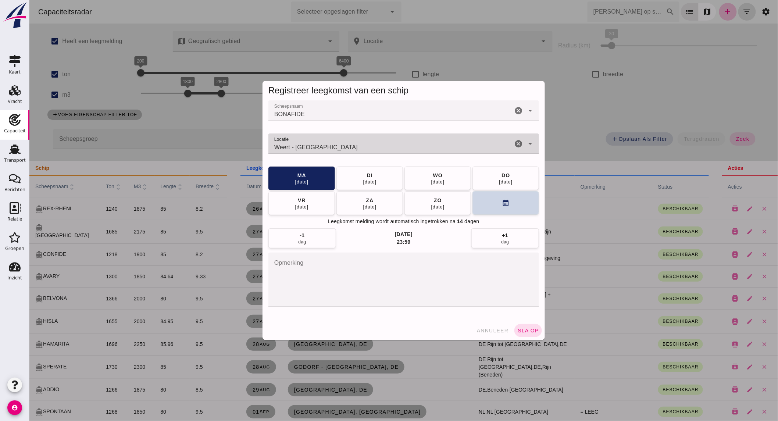
type input "Weert - [GEOGRAPHIC_DATA]"
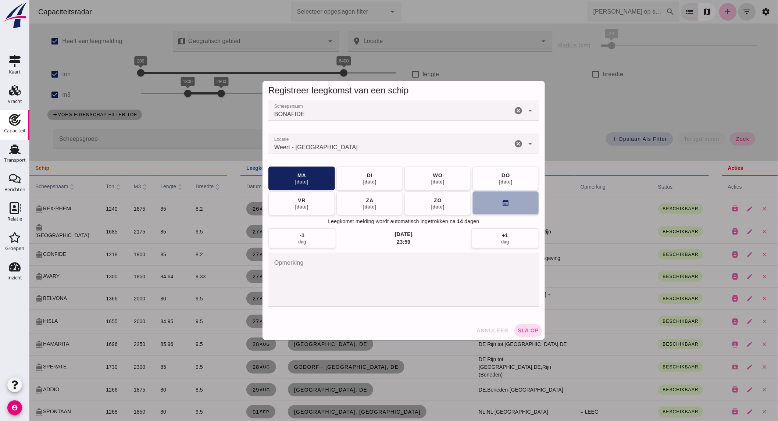
click button "calendar_month"
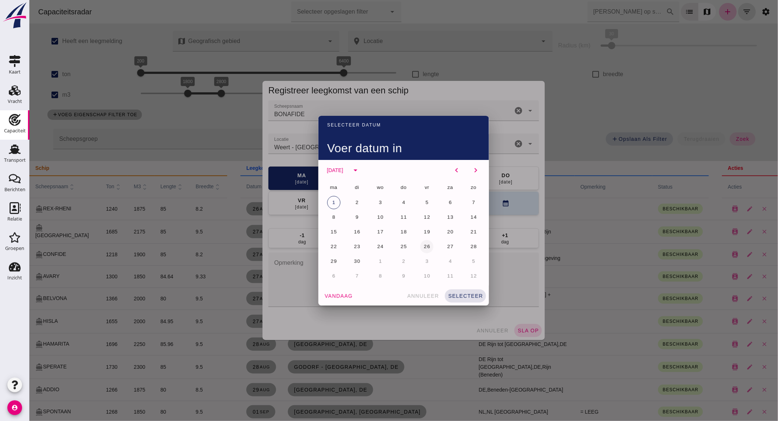
drag, startPoint x: 376, startPoint y: 215, endPoint x: 417, endPoint y: 244, distance: 50.4
click span "10"
click button "selecteer"
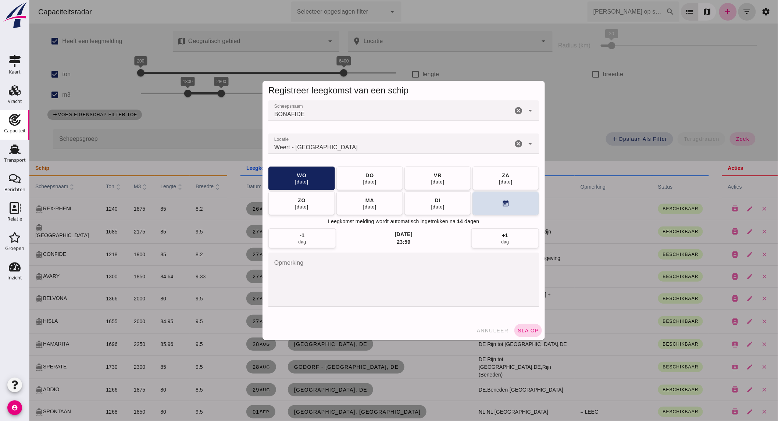
click span "sla op"
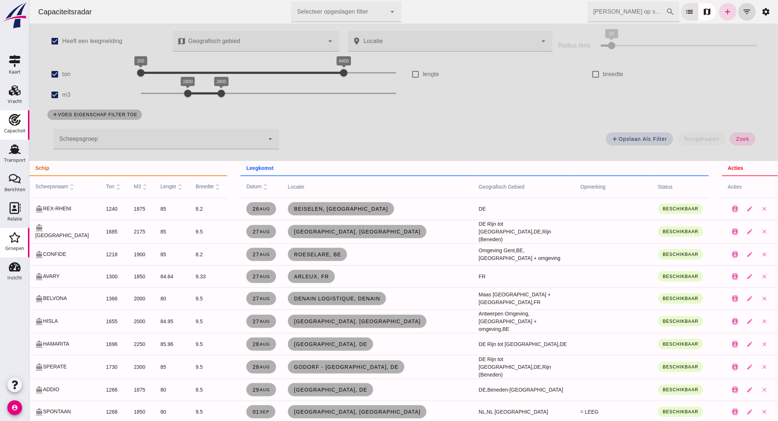
click at [18, 236] on use at bounding box center [14, 237] width 11 height 10
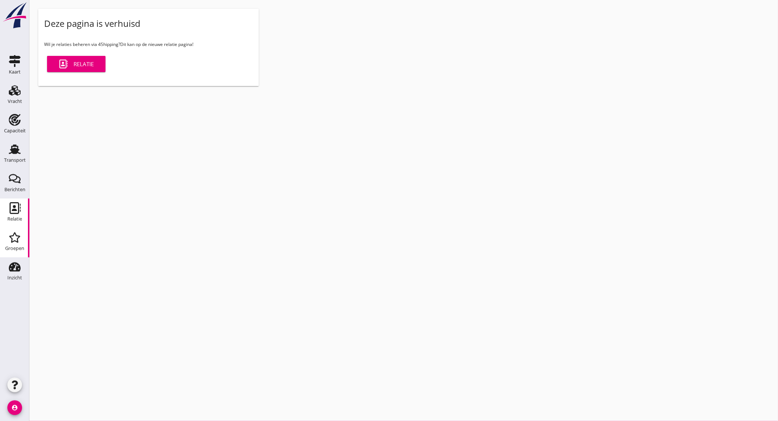
click at [9, 210] on icon "Relatie" at bounding box center [15, 208] width 12 height 12
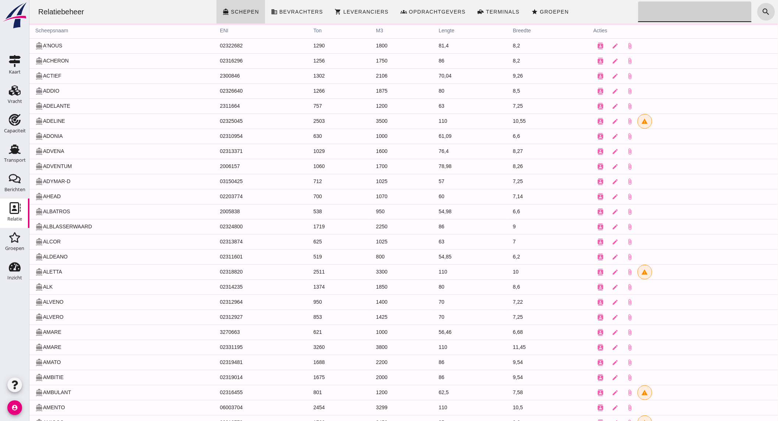
click input "Zoeken..."
type input "adve"
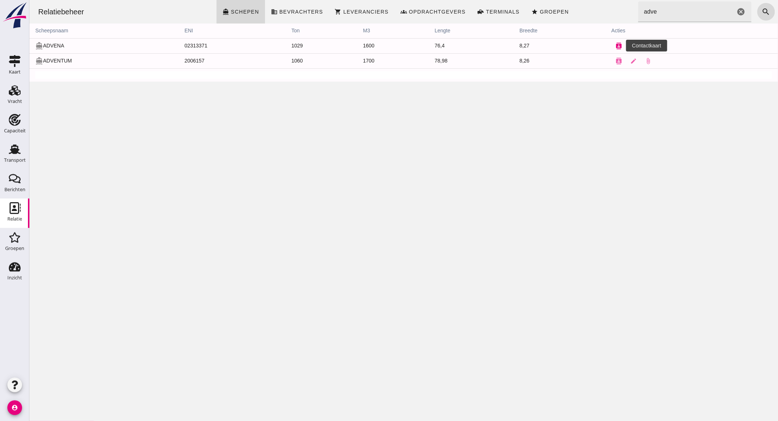
click at [615, 48] on icon "contacts" at bounding box center [618, 46] width 7 height 7
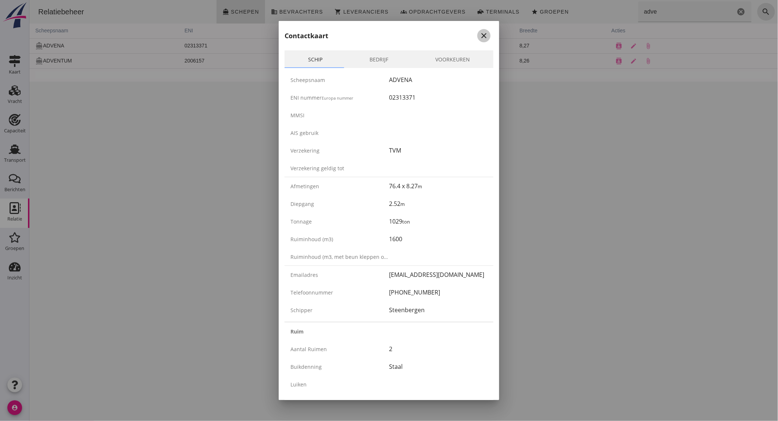
click at [479, 35] on icon "close" at bounding box center [483, 35] width 9 height 9
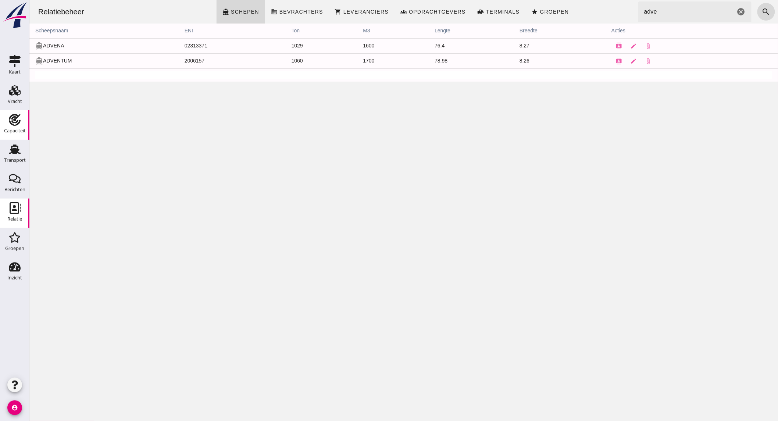
click at [17, 121] on use at bounding box center [15, 120] width 12 height 12
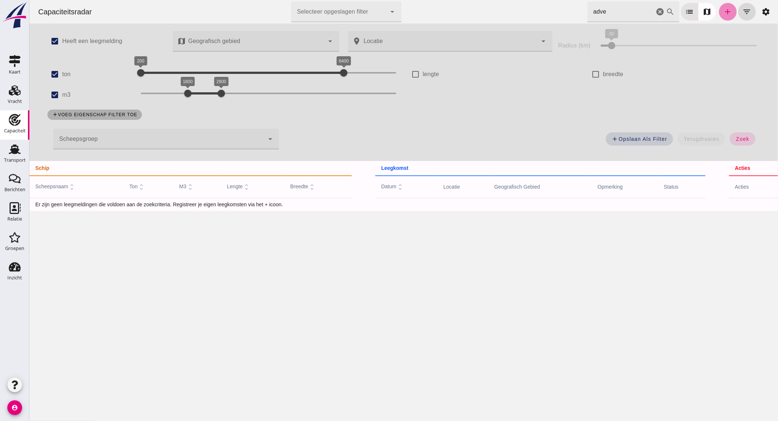
click link "add"
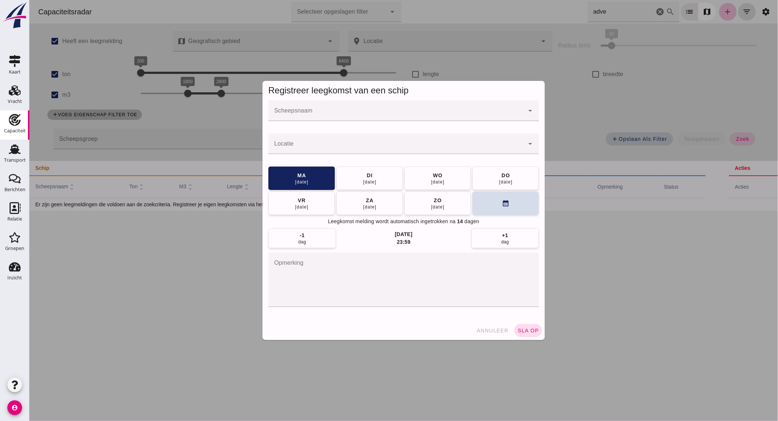
click input "Scheepsnaam"
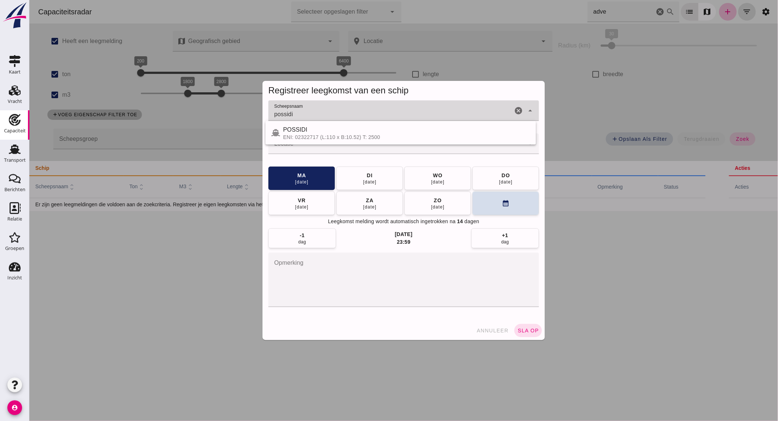
click at [283, 134] on div "ENI: 02322717 (L:110 x B:10.52) T: 2500" at bounding box center [406, 137] width 247 height 6
type input "POSSIDI"
click input "Locatie"
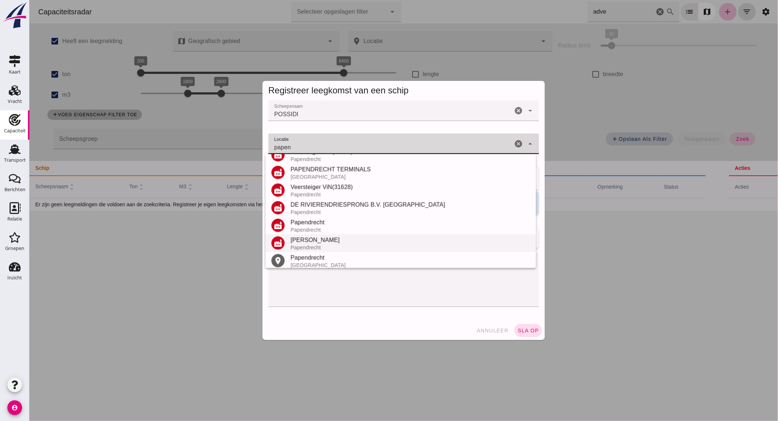
scroll to position [122, 0]
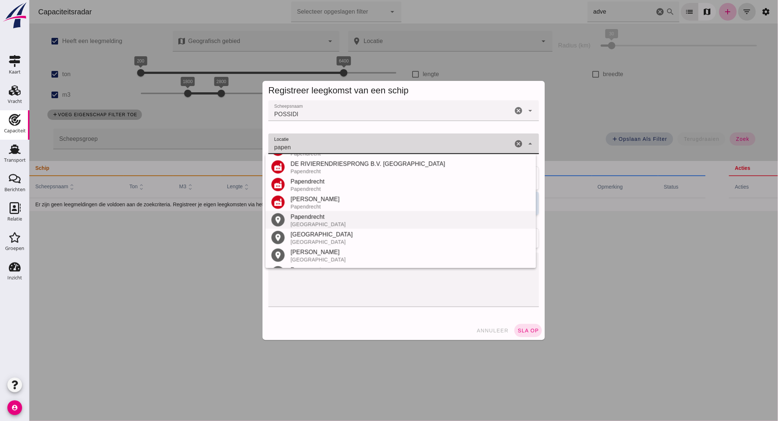
click at [329, 219] on div "Papendrecht" at bounding box center [410, 216] width 240 height 9
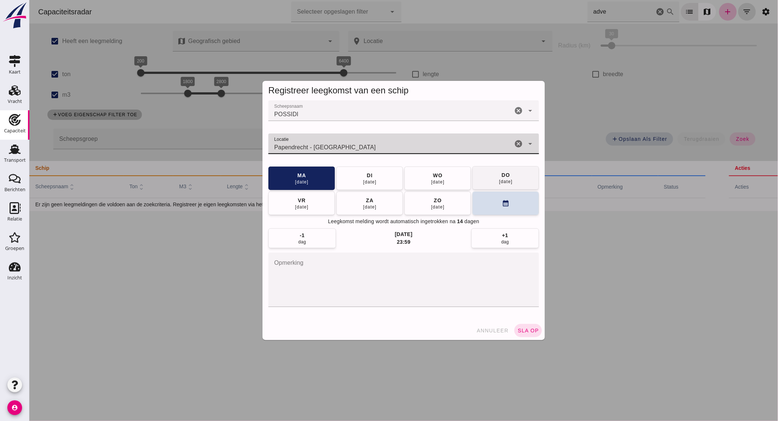
type input "Papendrecht - [GEOGRAPHIC_DATA]"
click div "do"
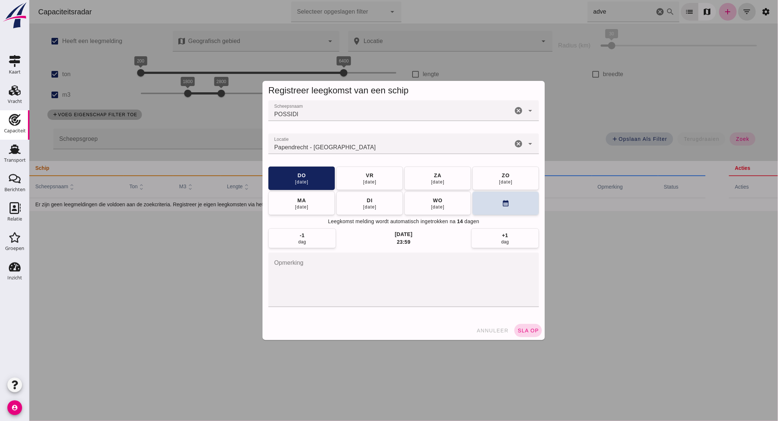
click span "sla op"
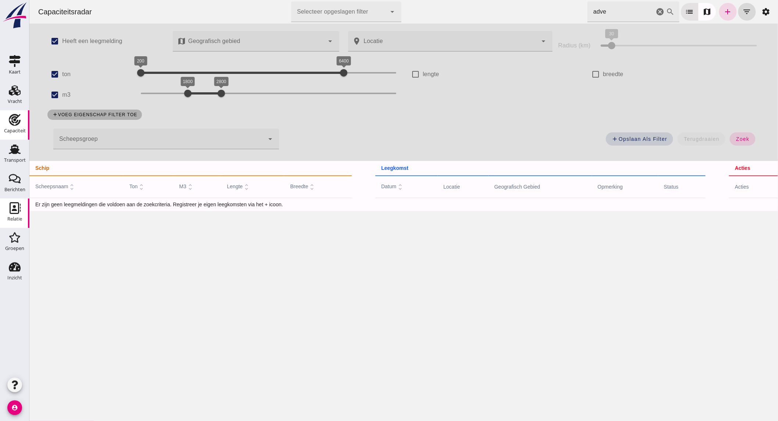
click at [19, 211] on icon "Relatie" at bounding box center [15, 208] width 12 height 12
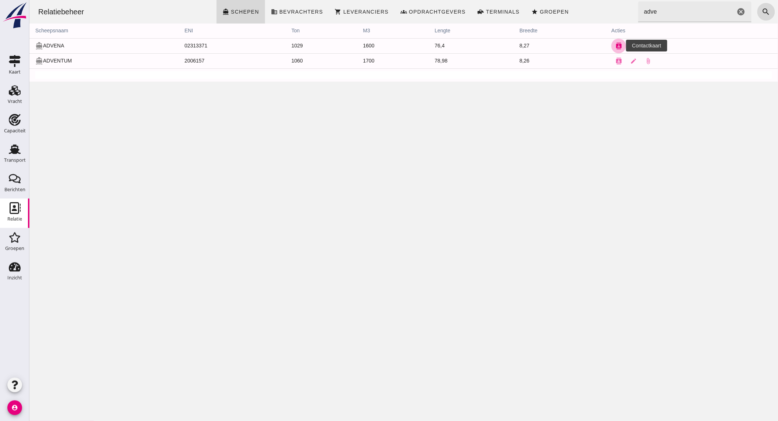
click at [615, 44] on icon "contacts" at bounding box center [618, 46] width 7 height 7
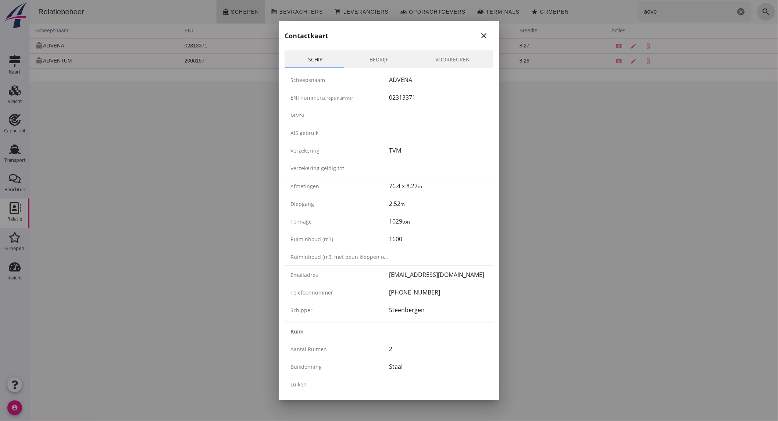
click at [482, 31] on icon "close" at bounding box center [483, 35] width 9 height 9
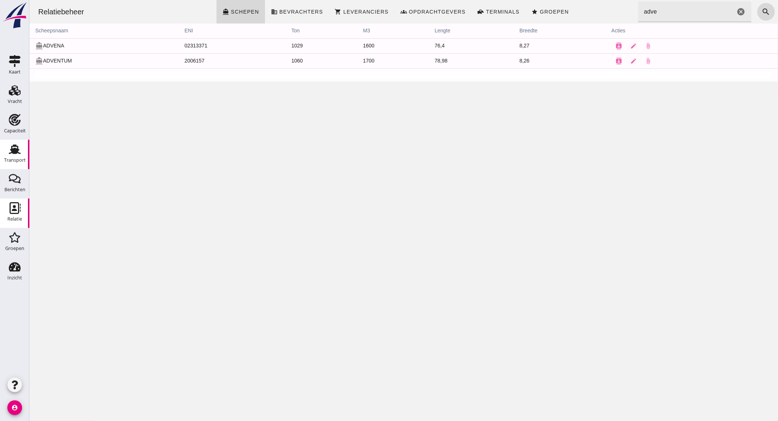
click at [18, 158] on div "Transport" at bounding box center [15, 160] width 22 height 5
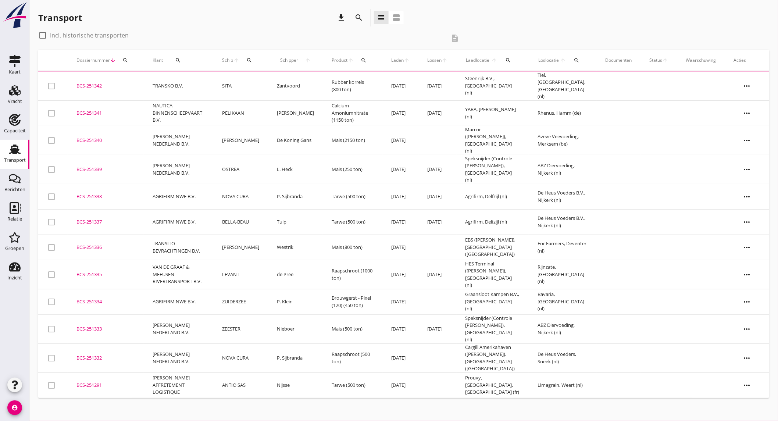
click at [355, 16] on icon "search" at bounding box center [358, 17] width 9 height 9
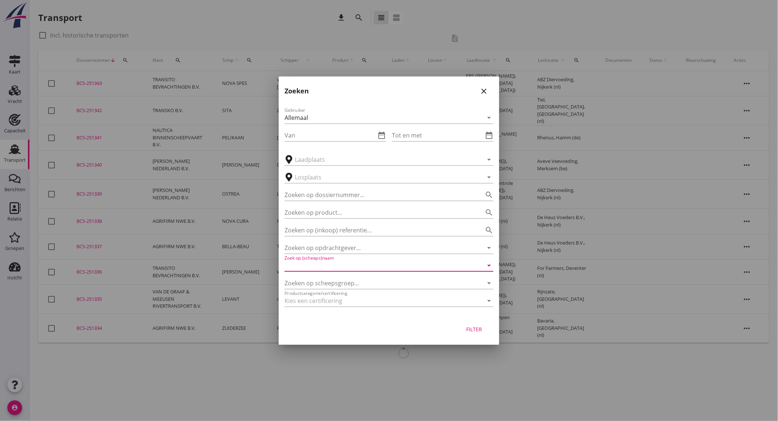
click at [321, 269] on input "Zoek op (scheeps)naam" at bounding box center [379, 266] width 188 height 12
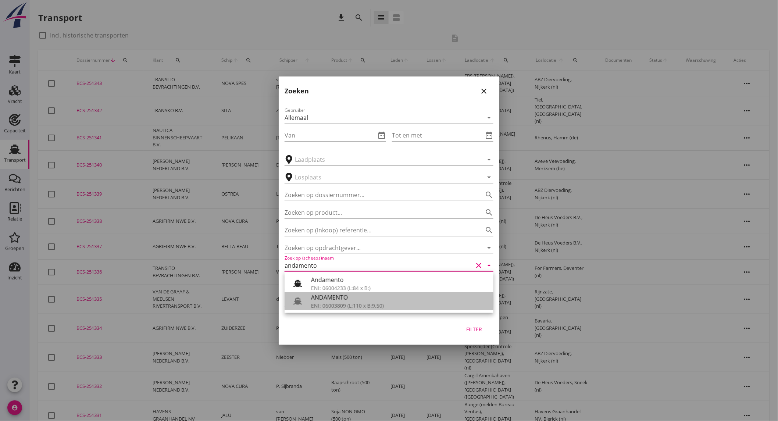
click at [332, 300] on div "ANDAMENTO" at bounding box center [399, 297] width 176 height 9
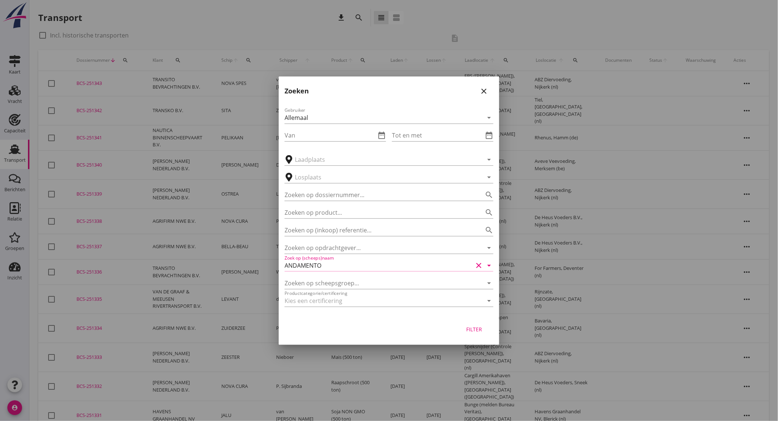
click at [471, 329] on div "Filter" at bounding box center [474, 329] width 21 height 8
type input "ANDAMENTO"
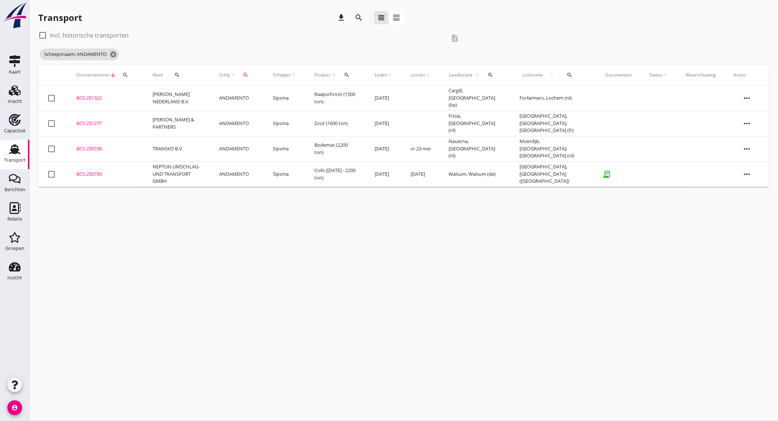
click at [98, 32] on label "Incl. historische transporten" at bounding box center [89, 35] width 79 height 7
checkbox input "true"
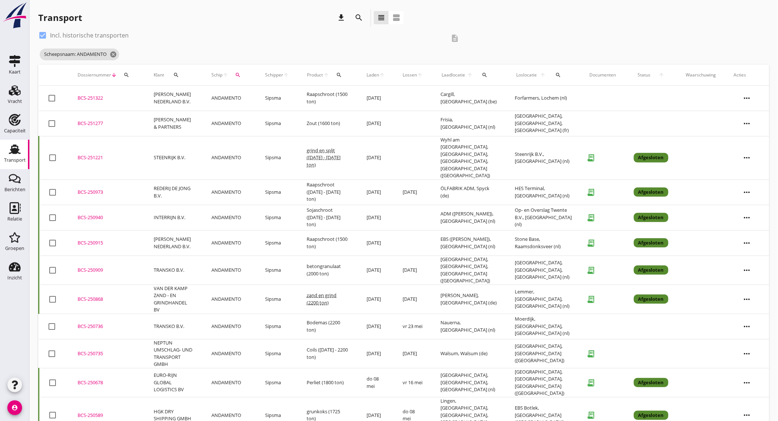
click at [178, 285] on td "VAN DER KAMP ZAND - EN GRINDHANDEL BV" at bounding box center [174, 299] width 58 height 29
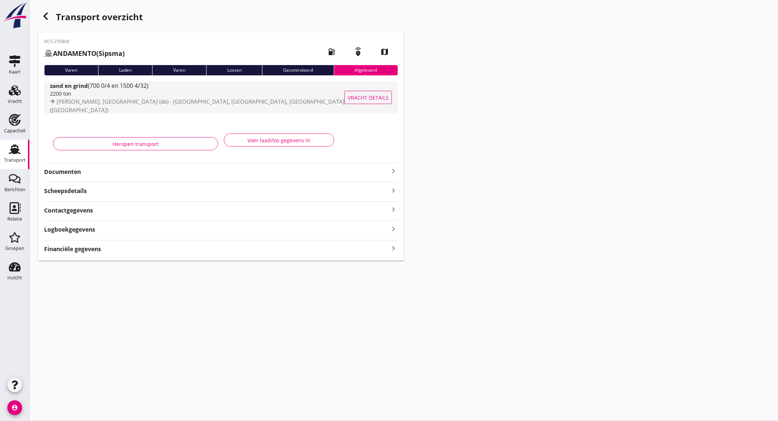
click at [87, 97] on div "2200 ton" at bounding box center [200, 94] width 301 height 8
